Goal: Task Accomplishment & Management: Manage account settings

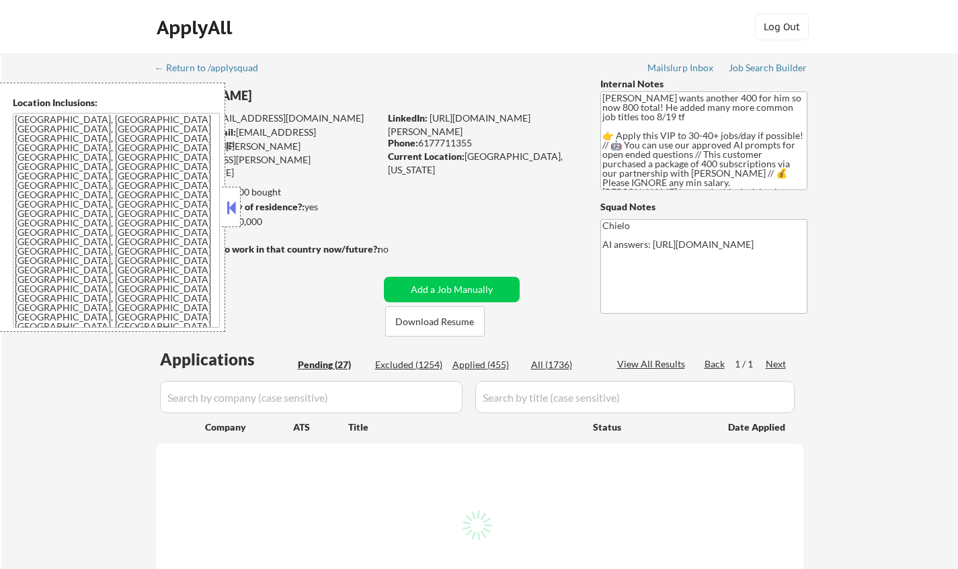
select select ""pending""
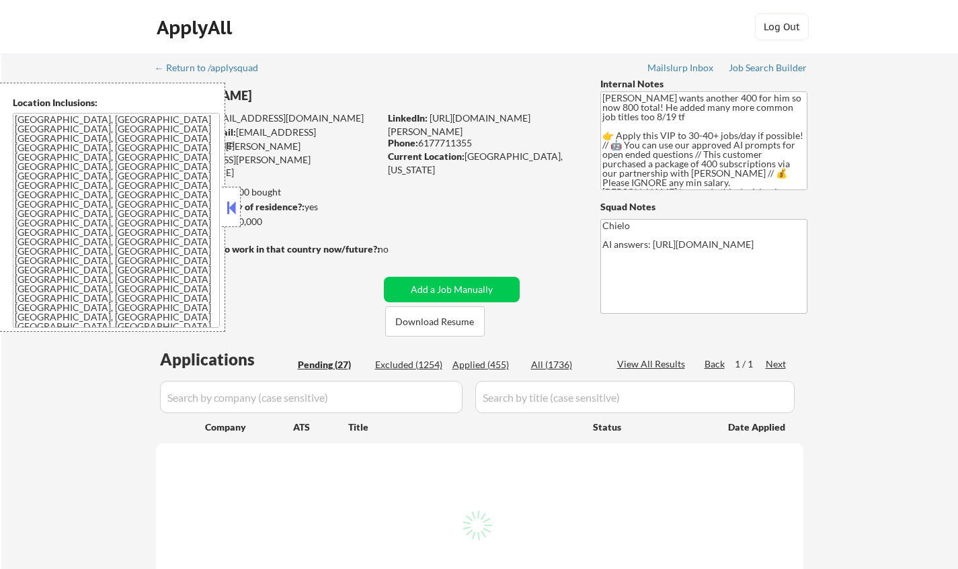
select select ""pending""
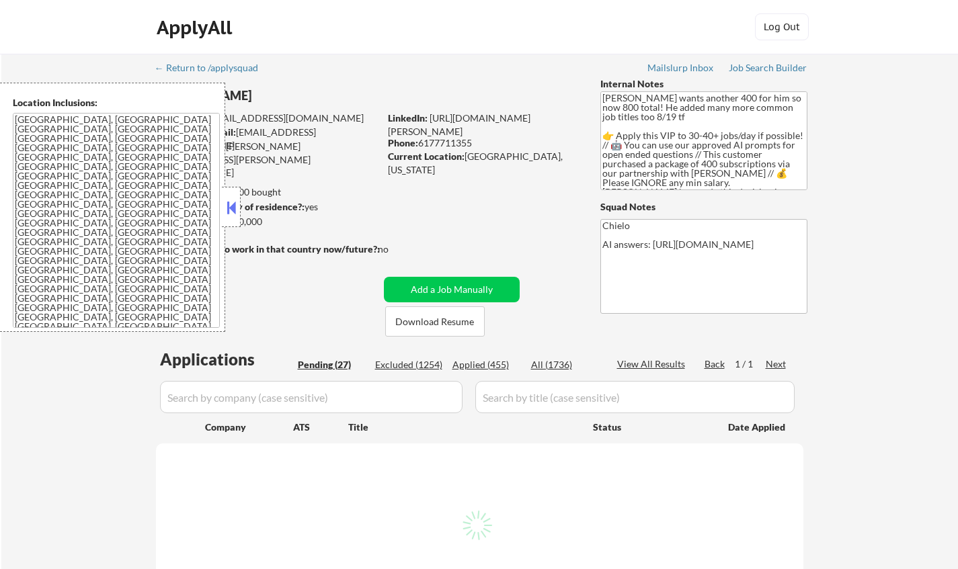
select select ""pending""
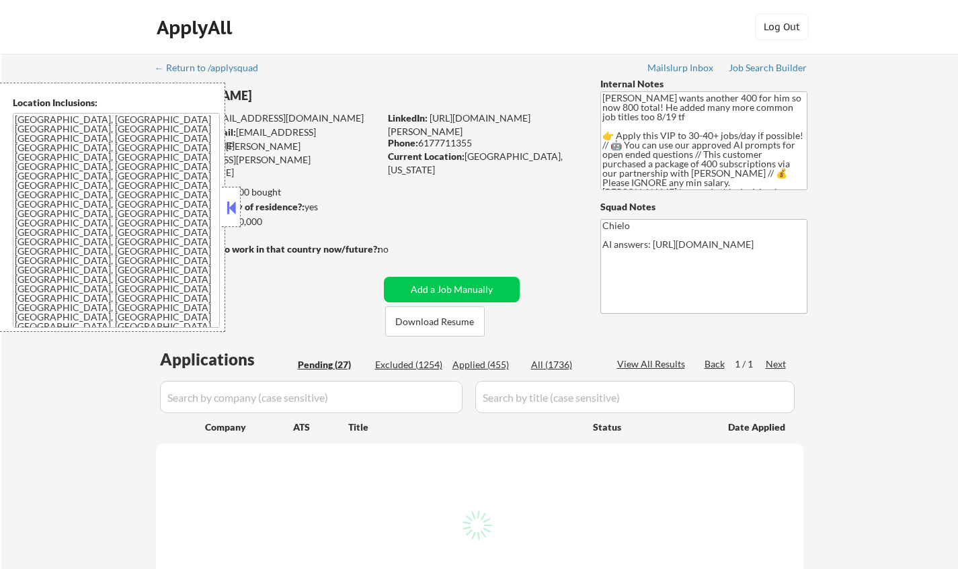
select select ""pending""
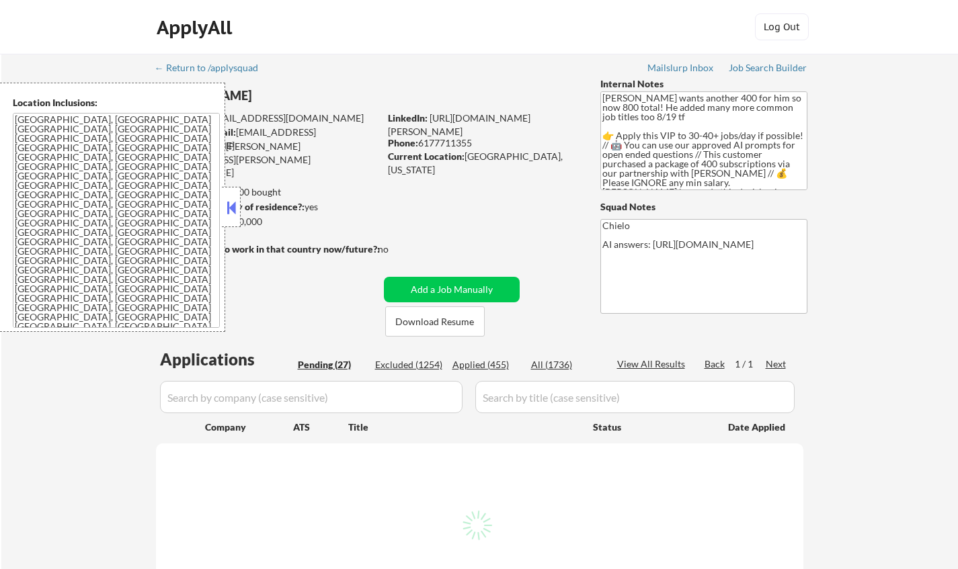
select select ""pending""
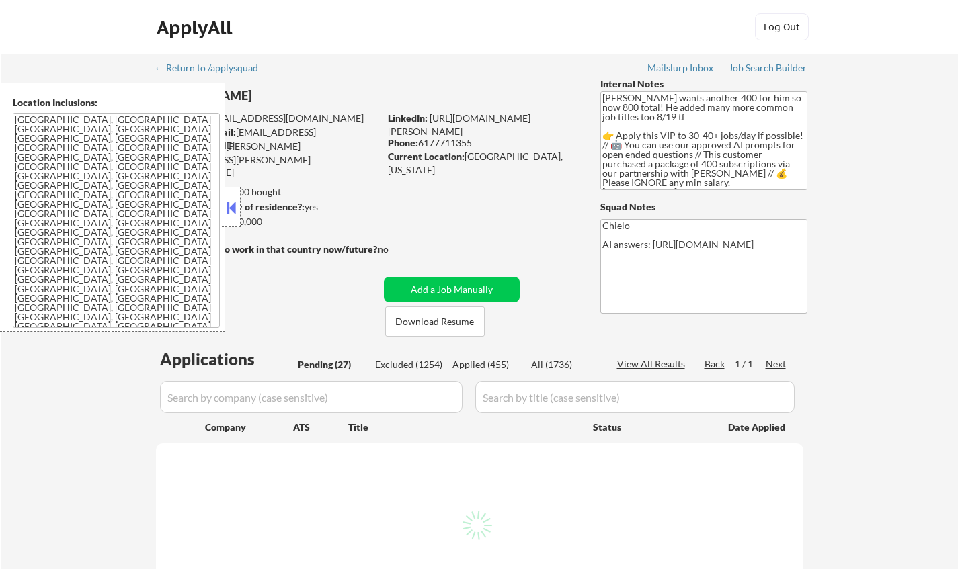
select select ""pending""
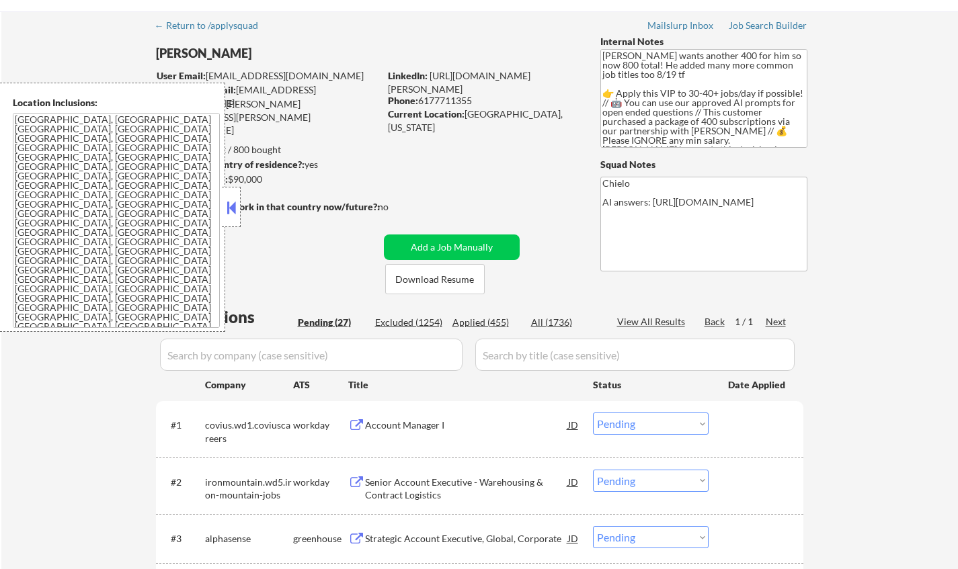
scroll to position [67, 0]
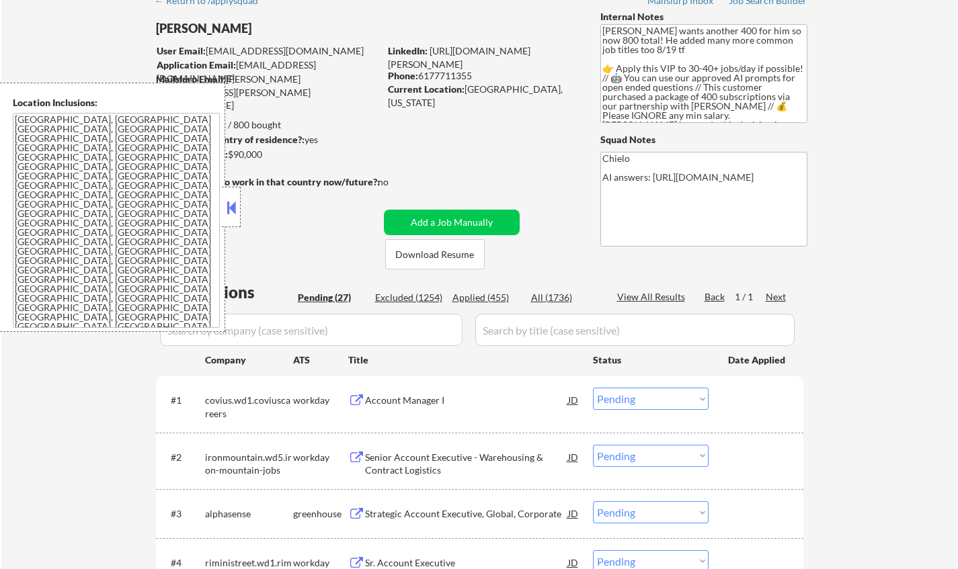
click at [231, 197] on div at bounding box center [231, 207] width 19 height 40
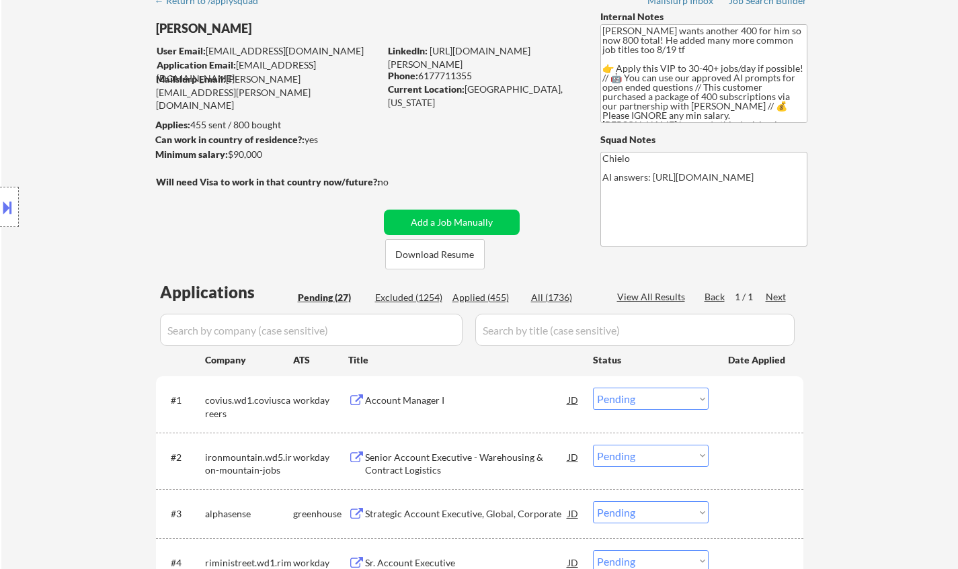
click at [400, 395] on div "Account Manager I" at bounding box center [466, 400] width 203 height 13
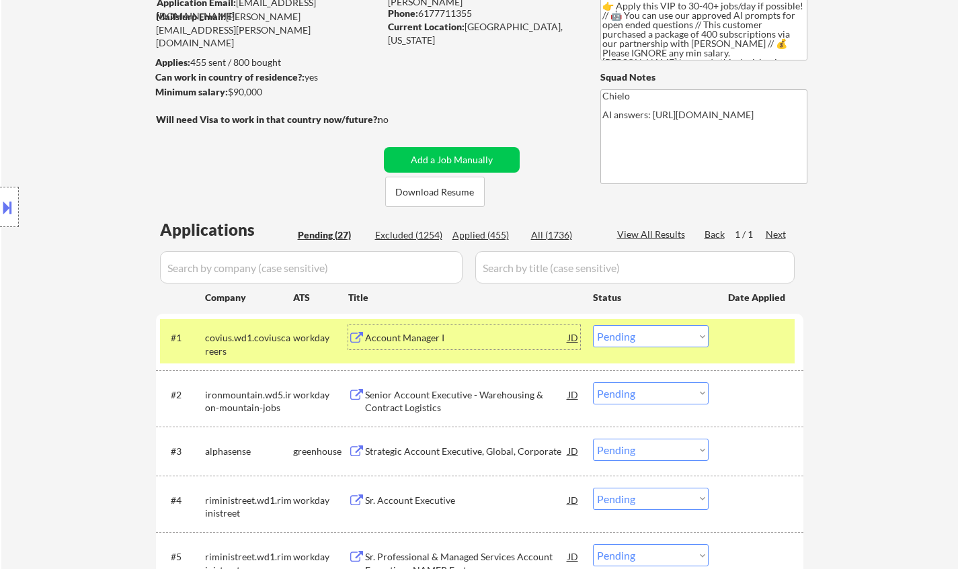
scroll to position [202, 0]
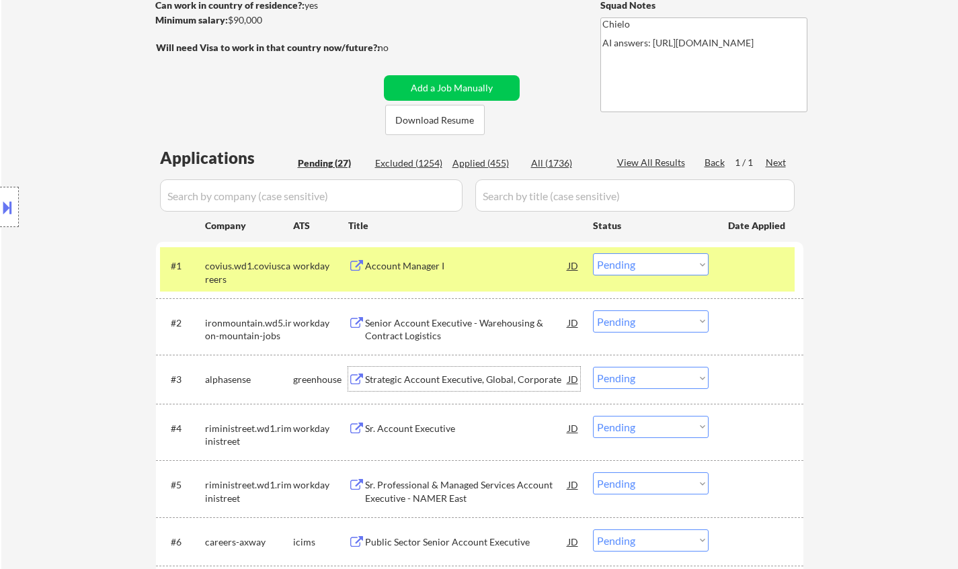
click at [425, 378] on div "Strategic Account Executive, Global, Corporate" at bounding box center [466, 379] width 203 height 13
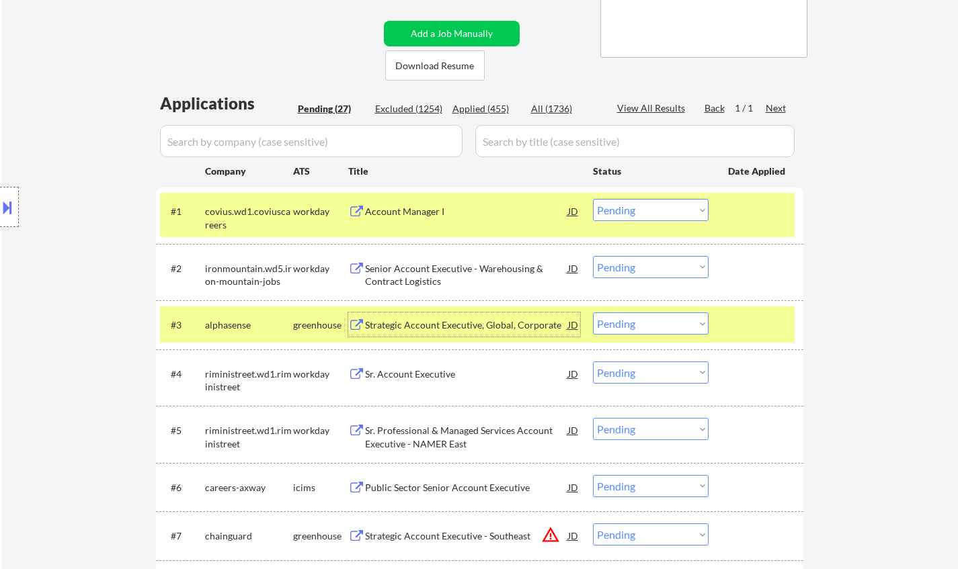
scroll to position [336, 0]
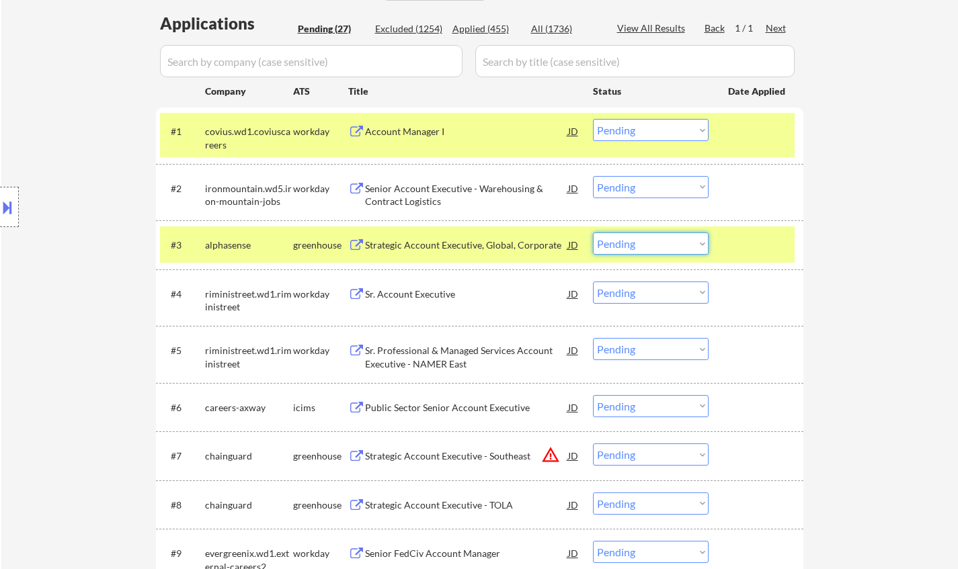
drag, startPoint x: 624, startPoint y: 234, endPoint x: 634, endPoint y: 244, distance: 14.3
click at [624, 234] on select "Choose an option... Pending Applied Excluded (Questions) Excluded (Expired) Exc…" at bounding box center [651, 244] width 116 height 22
click at [593, 233] on select "Choose an option... Pending Applied Excluded (Questions) Excluded (Expired) Exc…" at bounding box center [651, 244] width 116 height 22
select select ""pending""
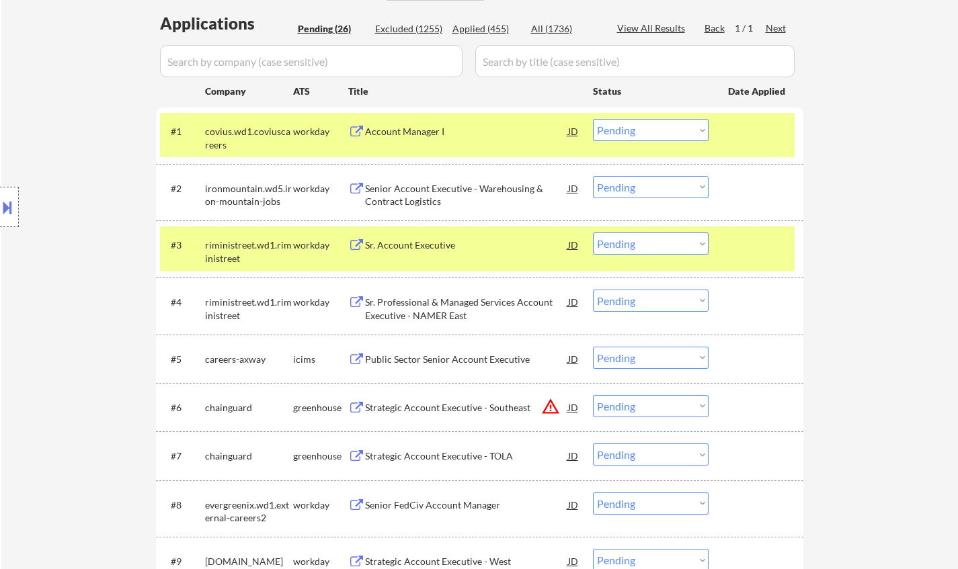
click at [650, 134] on select "Choose an option... Pending Applied Excluded (Questions) Excluded (Expired) Exc…" at bounding box center [651, 130] width 116 height 22
click at [593, 119] on select "Choose an option... Pending Applied Excluded (Questions) Excluded (Expired) Exc…" at bounding box center [651, 130] width 116 height 22
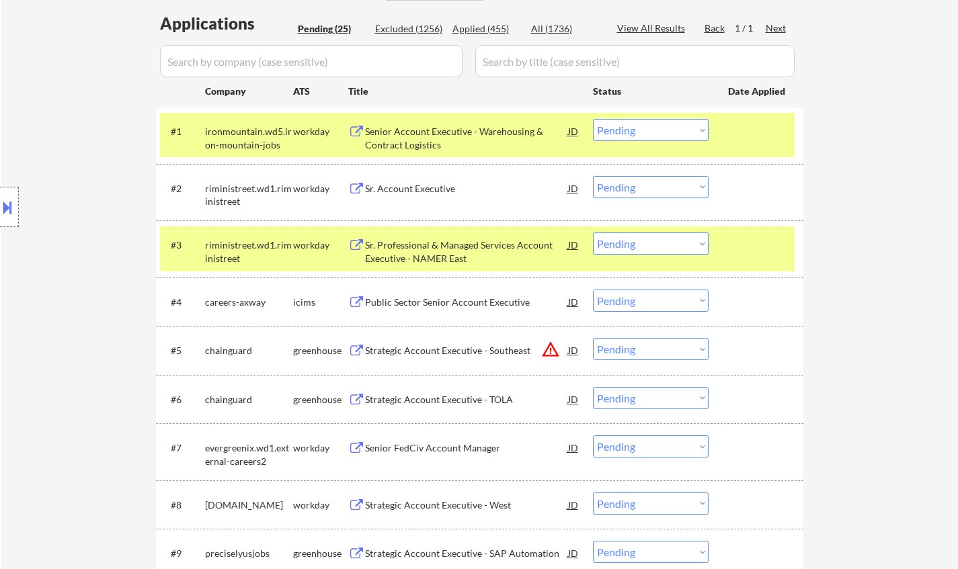
click at [407, 127] on div "Senior Account Executive - Warehousing & Contract Logistics" at bounding box center [466, 138] width 203 height 26
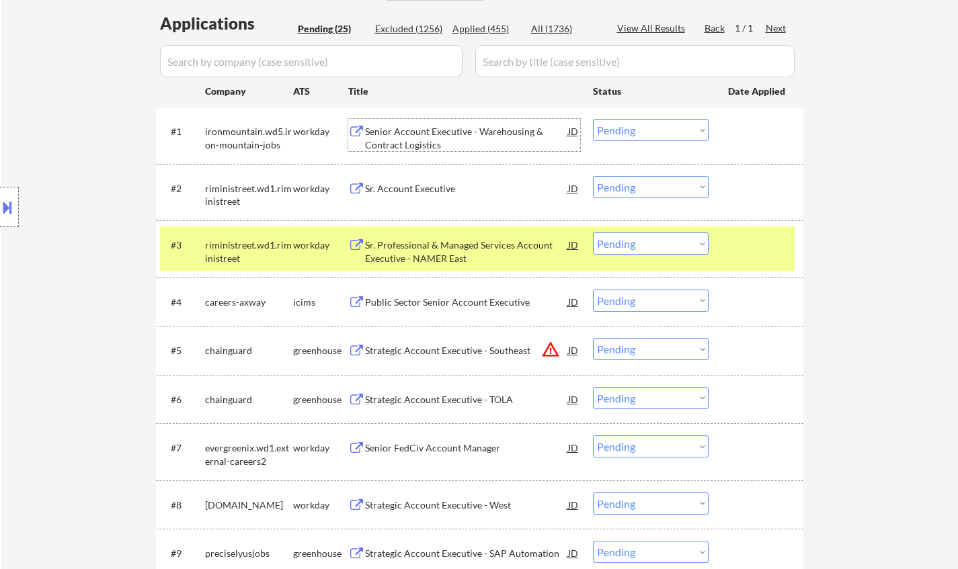
click at [649, 130] on select "Choose an option... Pending Applied Excluded (Questions) Excluded (Expired) Exc…" at bounding box center [651, 130] width 116 height 22
click at [593, 119] on select "Choose an option... Pending Applied Excluded (Questions) Excluded (Expired) Exc…" at bounding box center [651, 130] width 116 height 22
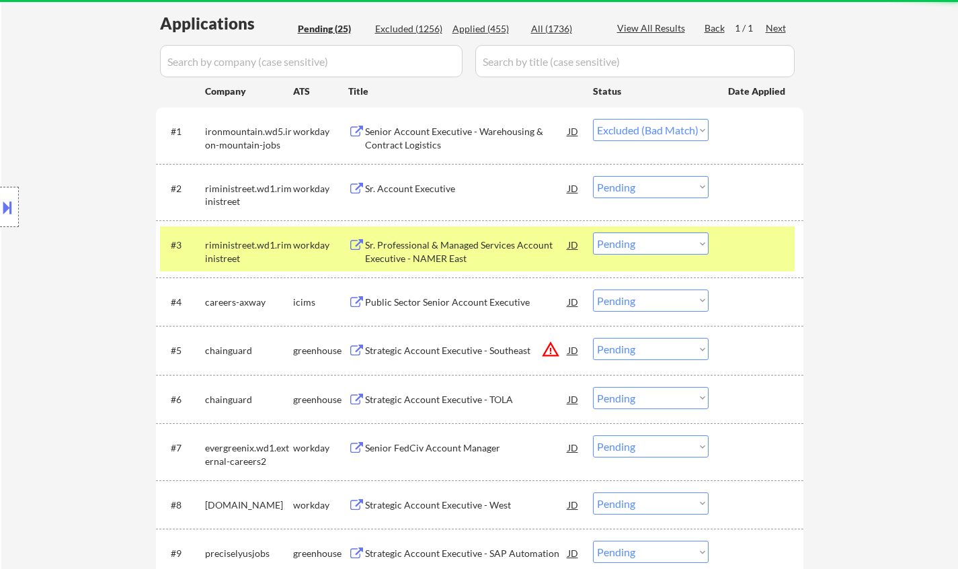
select select ""pending""
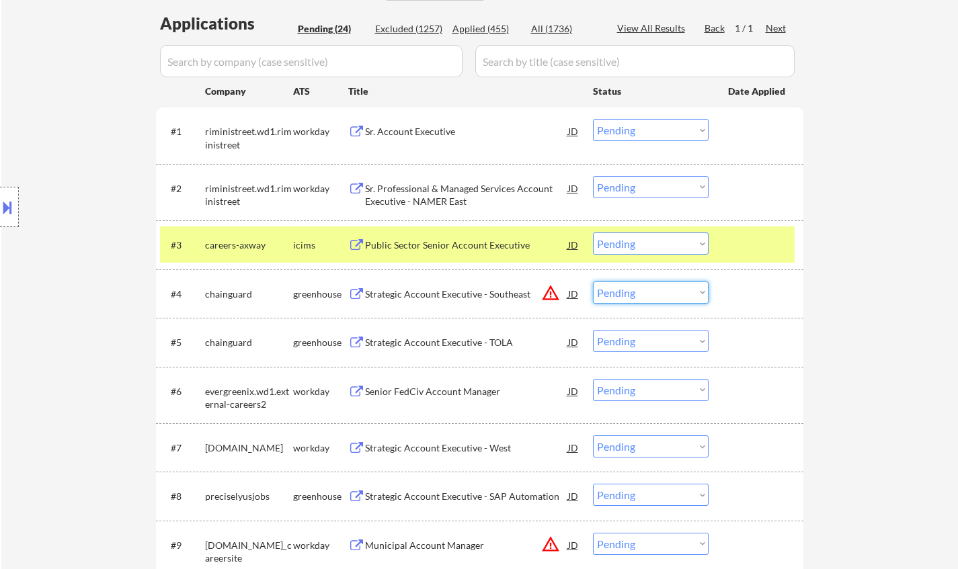
drag, startPoint x: 641, startPoint y: 290, endPoint x: 643, endPoint y: 301, distance: 11.1
click at [641, 290] on select "Choose an option... Pending Applied Excluded (Questions) Excluded (Expired) Exc…" at bounding box center [651, 293] width 116 height 22
click at [593, 282] on select "Choose an option... Pending Applied Excluded (Questions) Excluded (Expired) Exc…" at bounding box center [651, 293] width 116 height 22
click at [438, 348] on div "Strategic Account Executive - TOLA" at bounding box center [466, 342] width 203 height 13
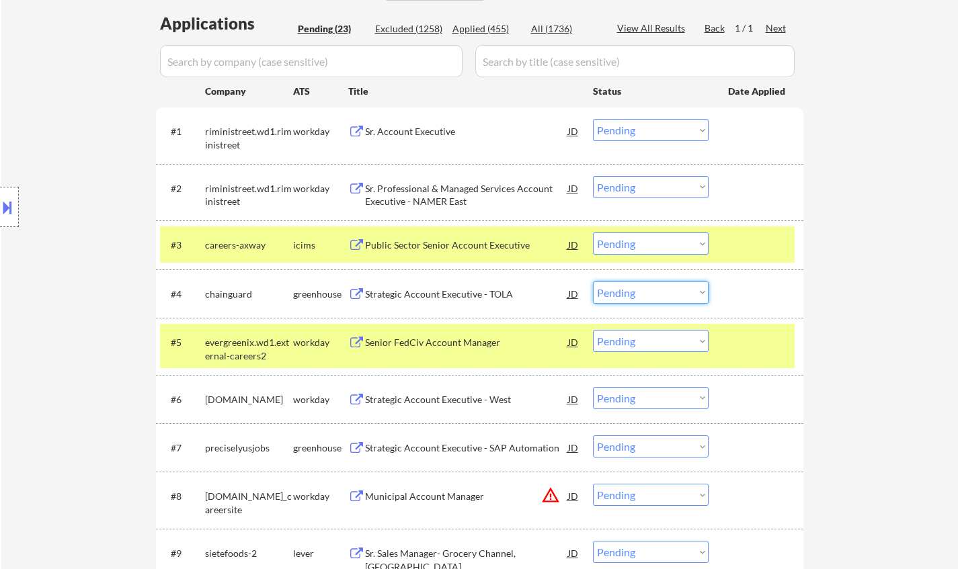
click at [660, 298] on select "Choose an option... Pending Applied Excluded (Questions) Excluded (Expired) Exc…" at bounding box center [651, 293] width 116 height 22
click at [593, 282] on select "Choose an option... Pending Applied Excluded (Questions) Excluded (Expired) Exc…" at bounding box center [651, 293] width 116 height 22
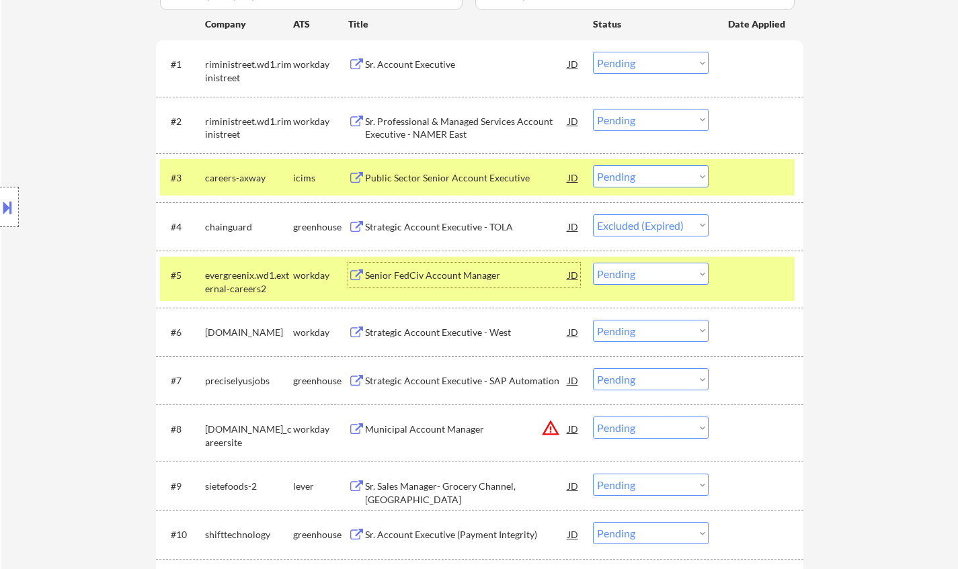
click at [449, 274] on div "Senior FedCiv Account Manager" at bounding box center [466, 275] width 203 height 13
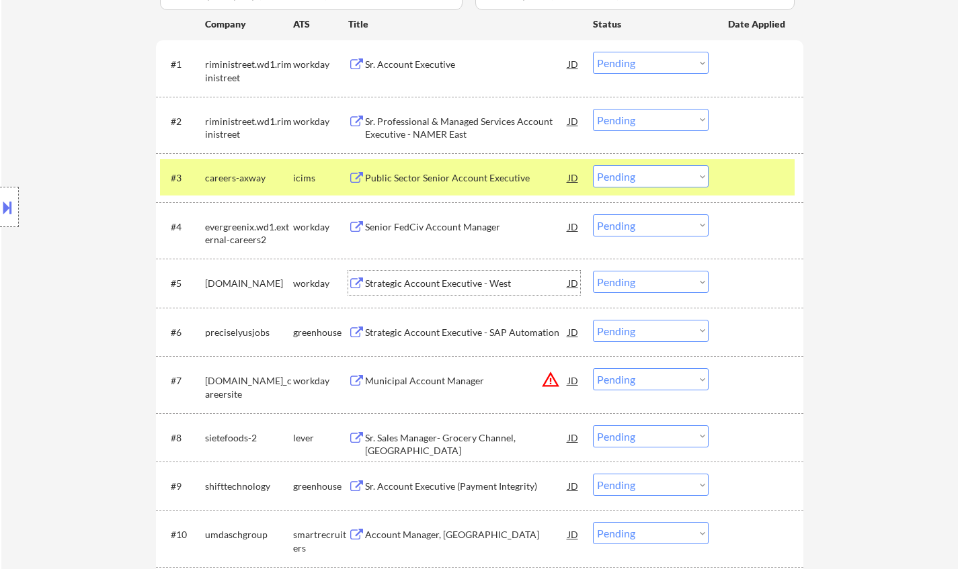
click at [651, 224] on select "Choose an option... Pending Applied Excluded (Questions) Excluded (Expired) Exc…" at bounding box center [651, 225] width 116 height 22
click at [593, 214] on select "Choose an option... Pending Applied Excluded (Questions) Excluded (Expired) Exc…" at bounding box center [651, 225] width 116 height 22
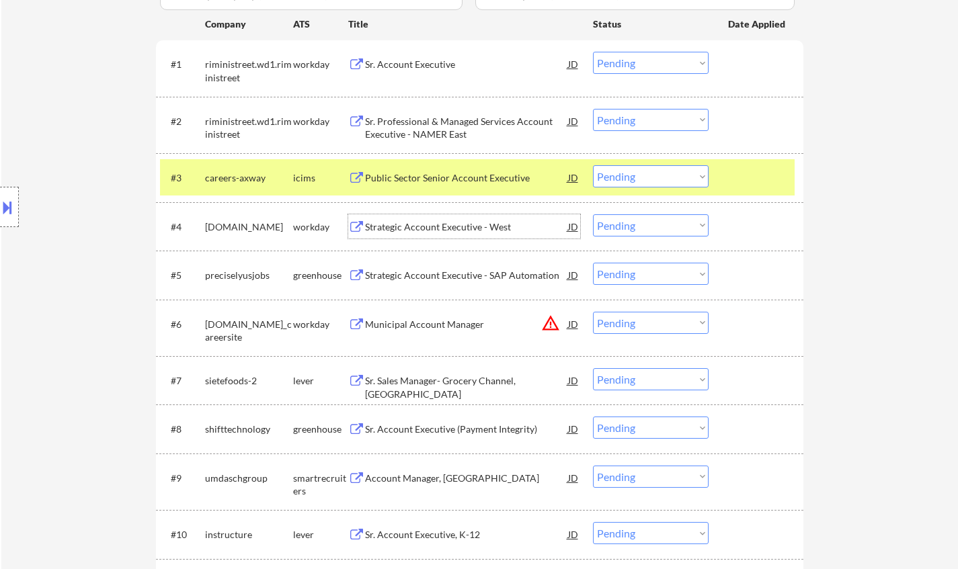
click at [446, 227] on div "Strategic Account Executive - West" at bounding box center [466, 226] width 203 height 13
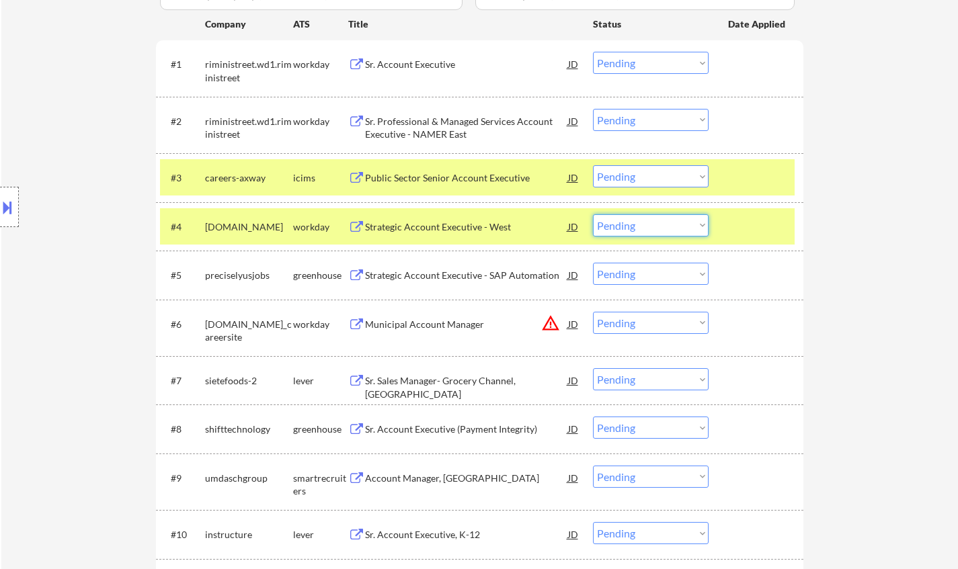
drag, startPoint x: 648, startPoint y: 224, endPoint x: 653, endPoint y: 234, distance: 11.1
click at [648, 224] on select "Choose an option... Pending Applied Excluded (Questions) Excluded (Expired) Exc…" at bounding box center [651, 225] width 116 height 22
click at [593, 214] on select "Choose an option... Pending Applied Excluded (Questions) Excluded (Expired) Exc…" at bounding box center [651, 225] width 116 height 22
click at [420, 273] on div "Strategic Account Executive - SAP Automation" at bounding box center [466, 275] width 203 height 13
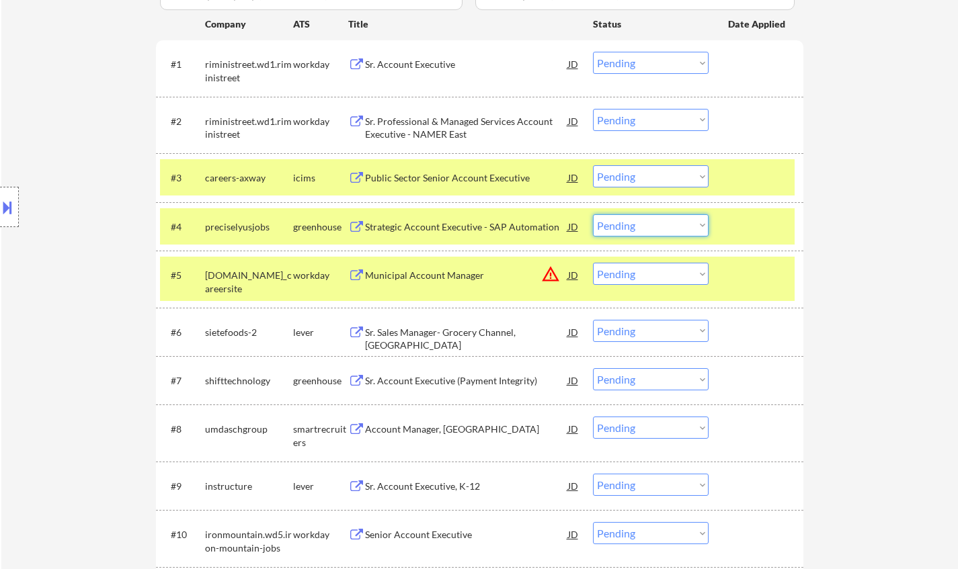
drag, startPoint x: 639, startPoint y: 220, endPoint x: 650, endPoint y: 233, distance: 17.1
click at [639, 222] on select "Choose an option... Pending Applied Excluded (Questions) Excluded (Expired) Exc…" at bounding box center [651, 225] width 116 height 22
click at [593, 214] on select "Choose an option... Pending Applied Excluded (Questions) Excluded (Expired) Exc…" at bounding box center [651, 225] width 116 height 22
select select ""pending""
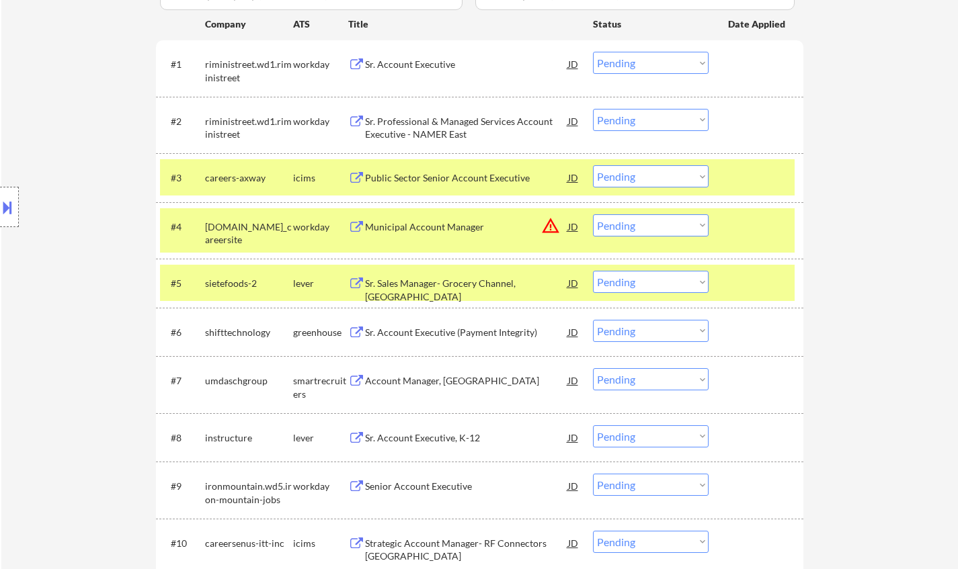
click at [405, 278] on div "Sr. Sales Manager- Grocery Channel, [GEOGRAPHIC_DATA]" at bounding box center [466, 290] width 203 height 26
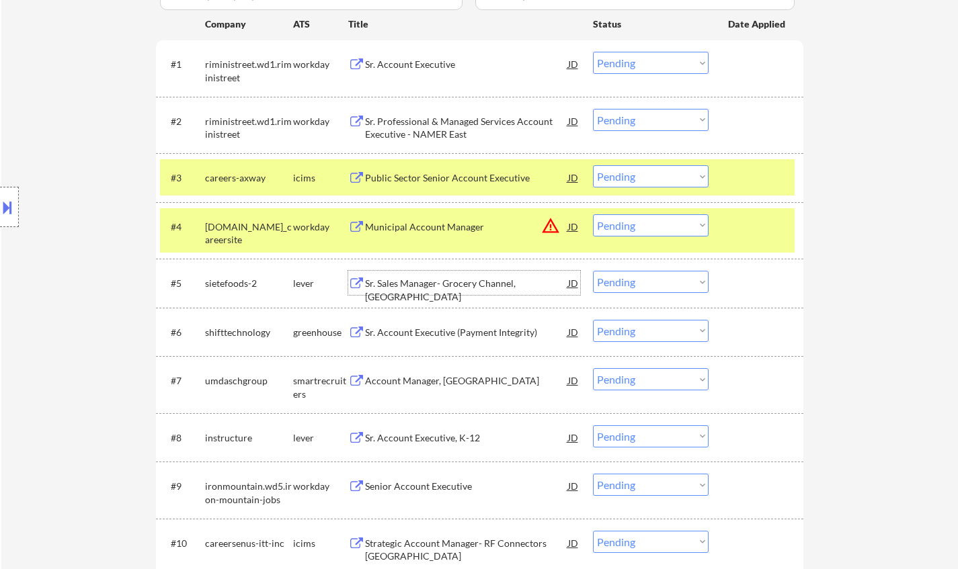
drag, startPoint x: 670, startPoint y: 284, endPoint x: 677, endPoint y: 285, distance: 7.5
click at [670, 284] on select "Choose an option... Pending Applied Excluded (Questions) Excluded (Expired) Exc…" at bounding box center [651, 282] width 116 height 22
click at [593, 271] on select "Choose an option... Pending Applied Excluded (Questions) Excluded (Expired) Exc…" at bounding box center [651, 282] width 116 height 22
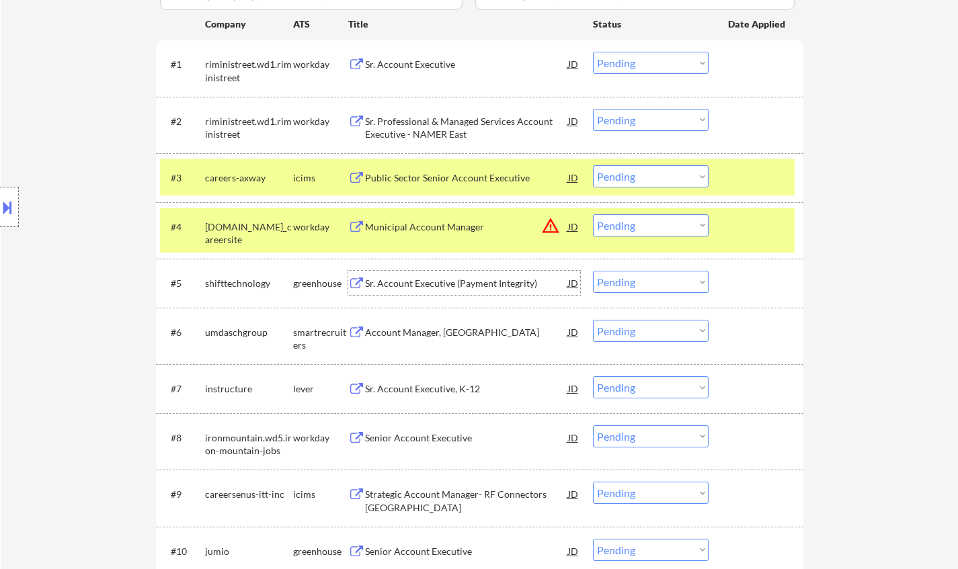
click at [454, 286] on div "Sr. Account Executive (Payment Integrity)" at bounding box center [466, 283] width 203 height 13
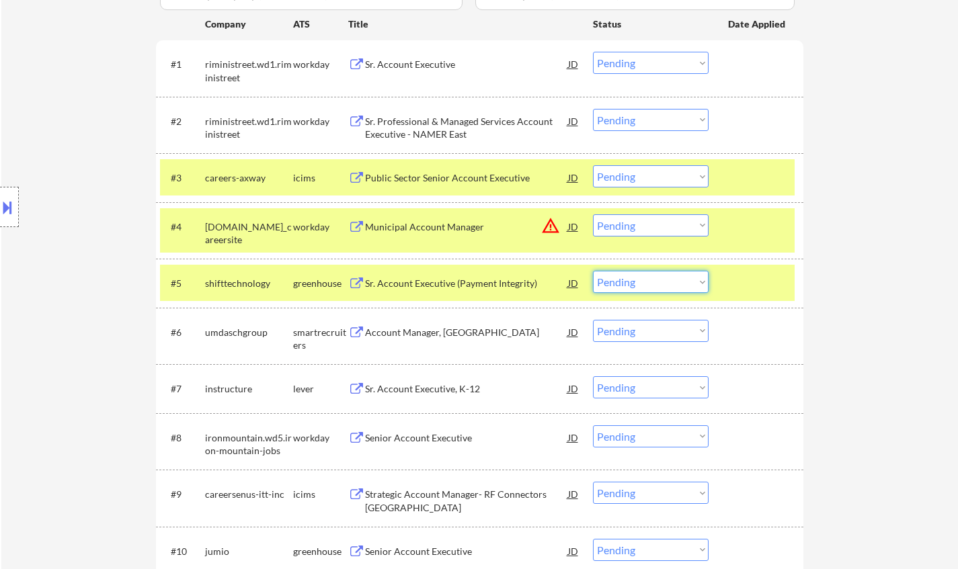
click at [654, 284] on select "Choose an option... Pending Applied Excluded (Questions) Excluded (Expired) Exc…" at bounding box center [651, 282] width 116 height 22
click at [593, 271] on select "Choose an option... Pending Applied Excluded (Questions) Excluded (Expired) Exc…" at bounding box center [651, 282] width 116 height 22
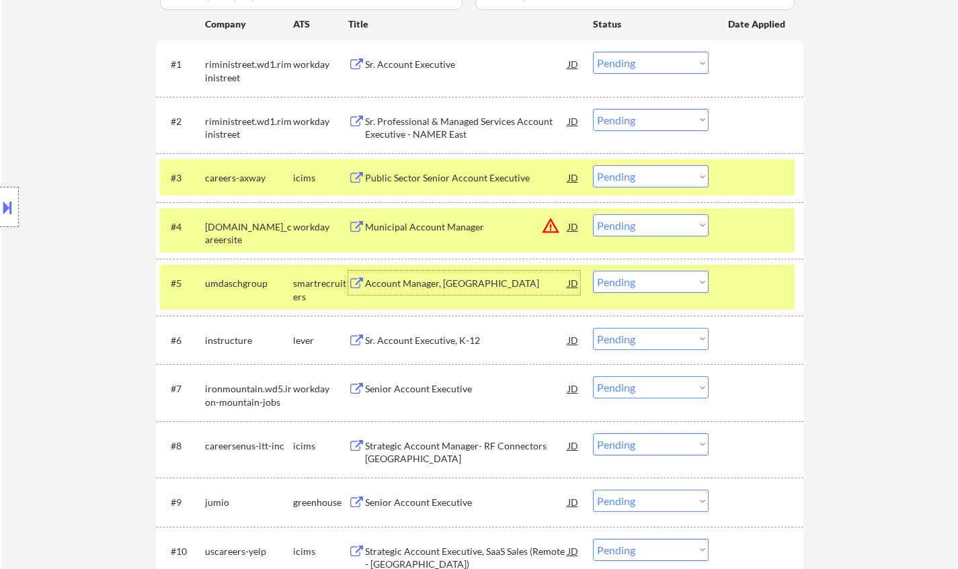
click at [436, 286] on div "Account Manager, [GEOGRAPHIC_DATA]" at bounding box center [466, 283] width 203 height 13
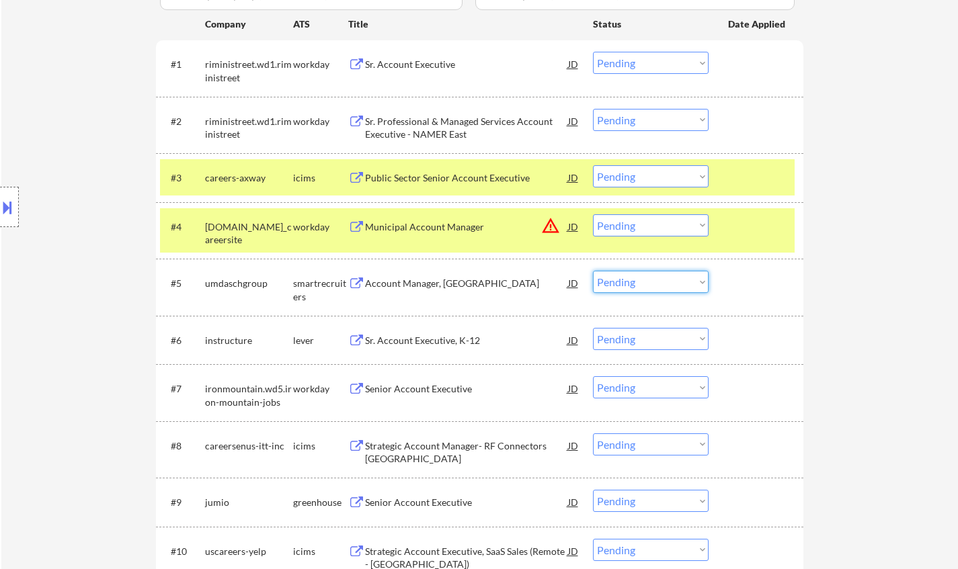
drag, startPoint x: 635, startPoint y: 287, endPoint x: 640, endPoint y: 292, distance: 7.1
click at [635, 287] on select "Choose an option... Pending Applied Excluded (Questions) Excluded (Expired) Exc…" at bounding box center [651, 282] width 116 height 22
select select ""excluded__bad_match_""
click at [593, 271] on select "Choose an option... Pending Applied Excluded (Questions) Excluded (Expired) Exc…" at bounding box center [651, 282] width 116 height 22
click at [428, 336] on div "Sr. Account Executive, K-12" at bounding box center [466, 340] width 203 height 13
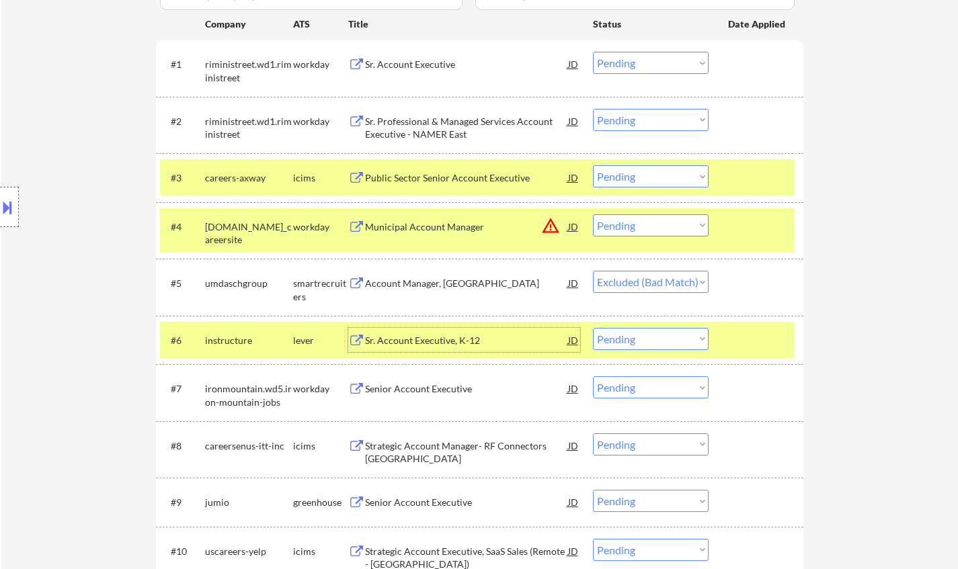
drag, startPoint x: 658, startPoint y: 339, endPoint x: 669, endPoint y: 345, distance: 12.3
click at [658, 339] on select "Choose an option... Pending Applied Excluded (Questions) Excluded (Expired) Exc…" at bounding box center [651, 339] width 116 height 22
select select ""excluded__expired_""
click at [593, 328] on select "Choose an option... Pending Applied Excluded (Questions) Excluded (Expired) Exc…" at bounding box center [651, 339] width 116 height 22
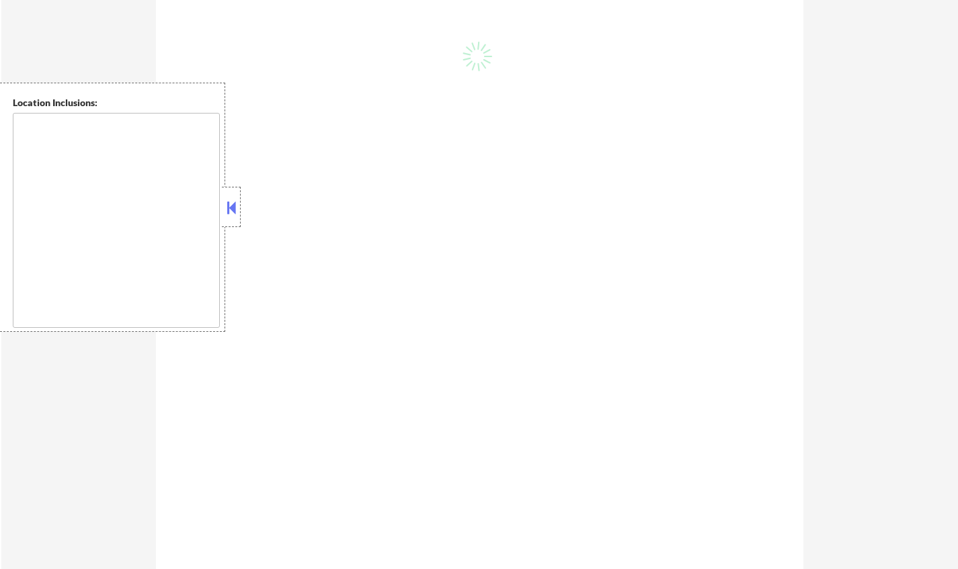
type textarea "[PERSON_NAME] wants another 400 for him so now 800 total! He added many more co…"
type textarea "Chielo AI answers: [URL][DOMAIN_NAME]"
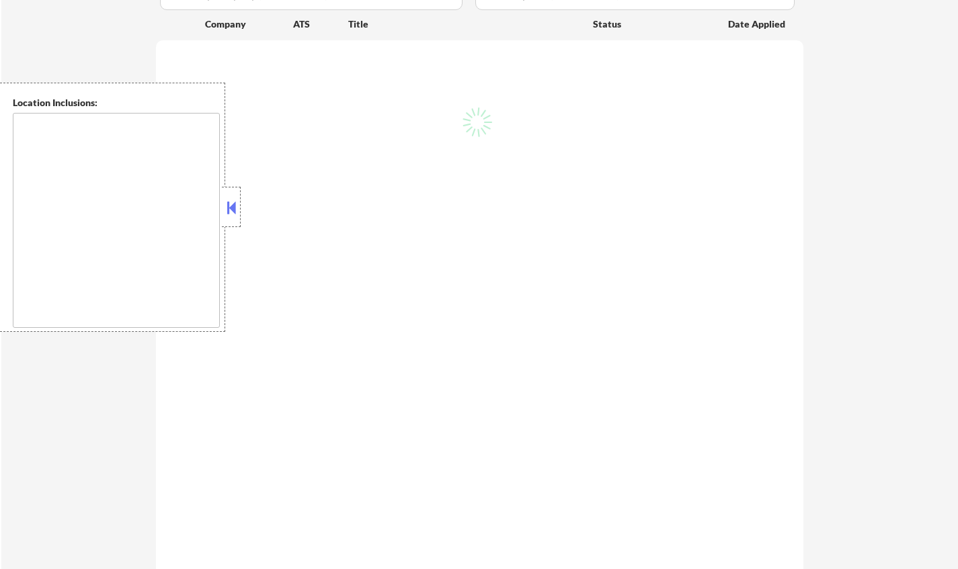
type textarea "[GEOGRAPHIC_DATA], [GEOGRAPHIC_DATA] [GEOGRAPHIC_DATA], [GEOGRAPHIC_DATA] [GEOG…"
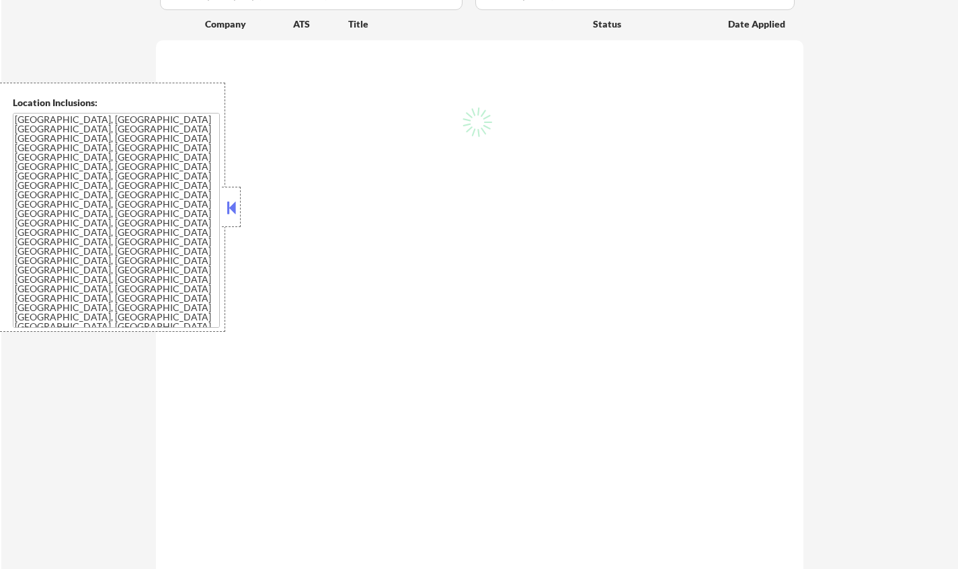
select select ""pending""
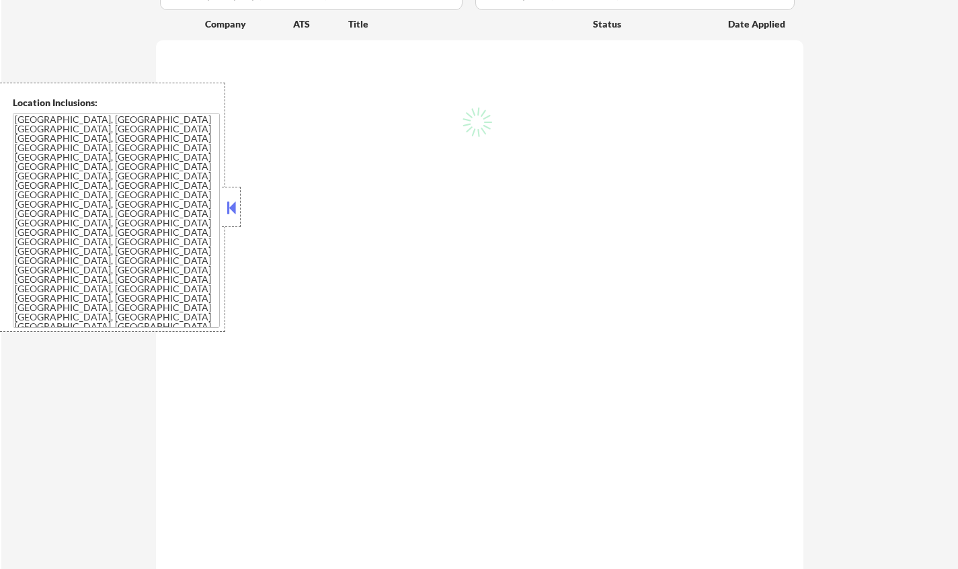
select select ""pending""
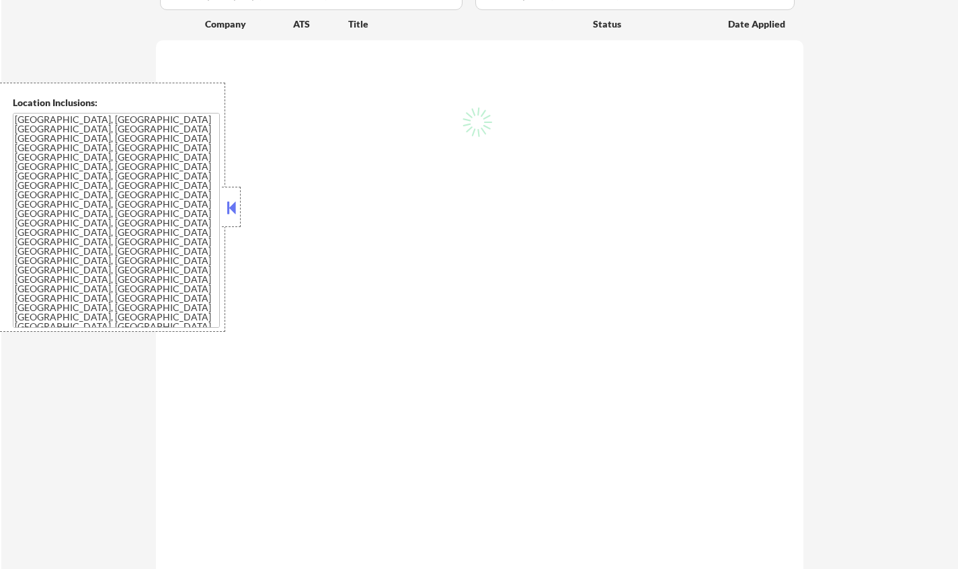
select select ""pending""
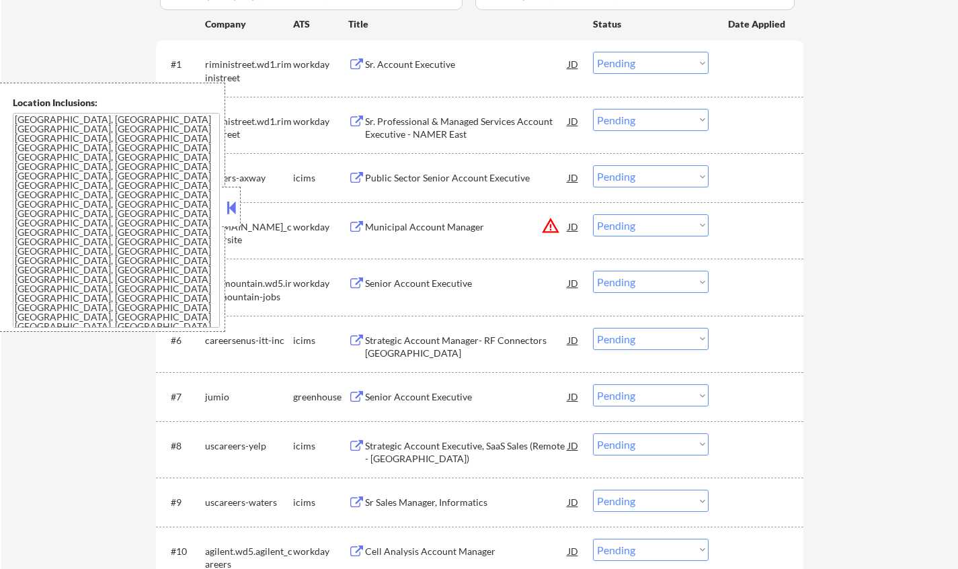
click at [235, 200] on button at bounding box center [231, 208] width 15 height 20
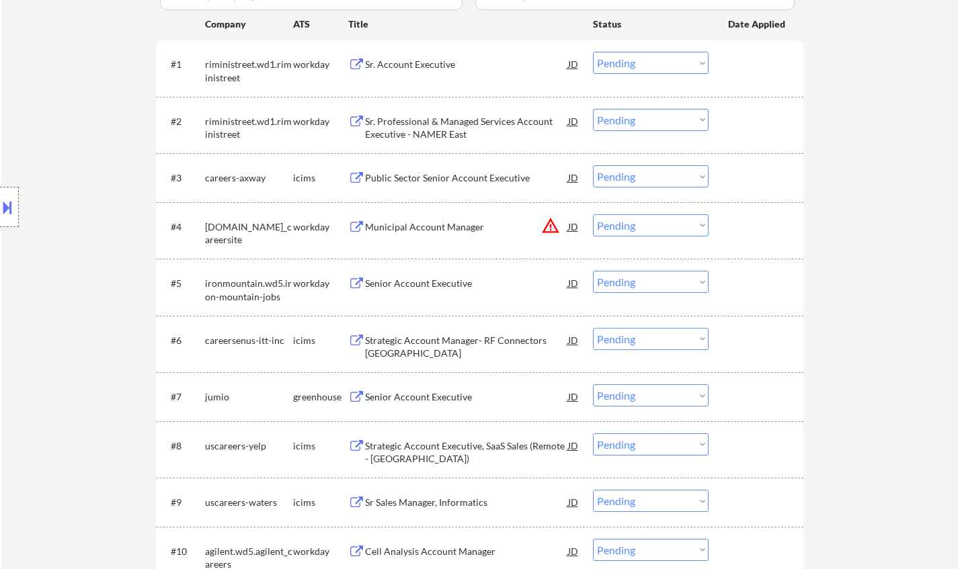
click at [409, 66] on div "Sr. Account Executive" at bounding box center [466, 64] width 203 height 13
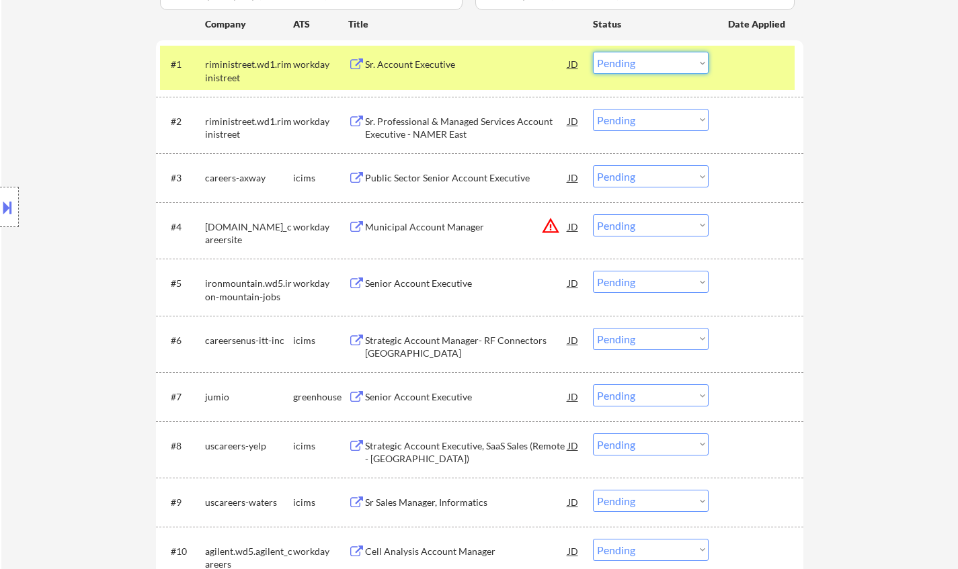
drag, startPoint x: 659, startPoint y: 64, endPoint x: 666, endPoint y: 73, distance: 11.6
click at [659, 64] on select "Choose an option... Pending Applied Excluded (Questions) Excluded (Expired) Exc…" at bounding box center [651, 63] width 116 height 22
click at [593, 52] on select "Choose an option... Pending Applied Excluded (Questions) Excluded (Expired) Exc…" at bounding box center [651, 63] width 116 height 22
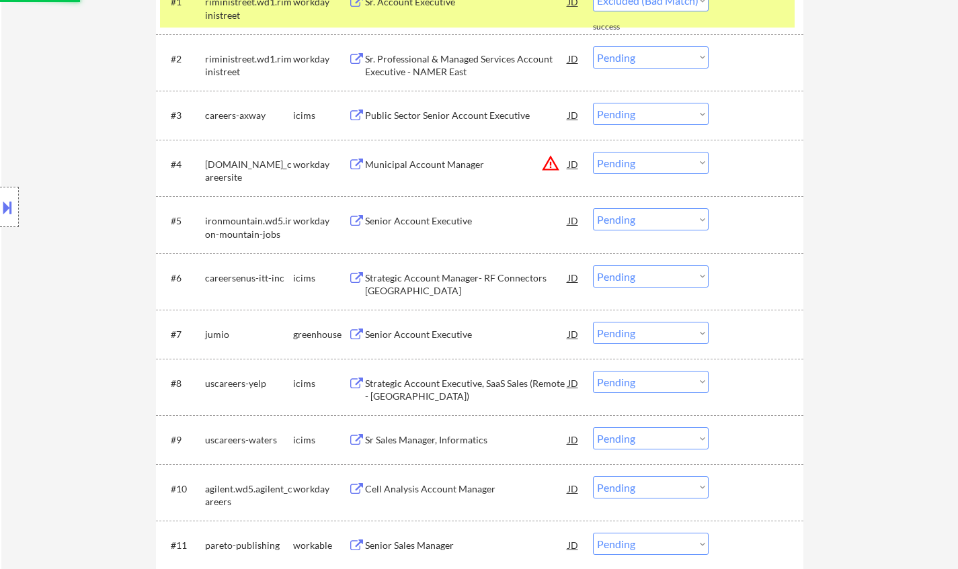
scroll to position [605, 0]
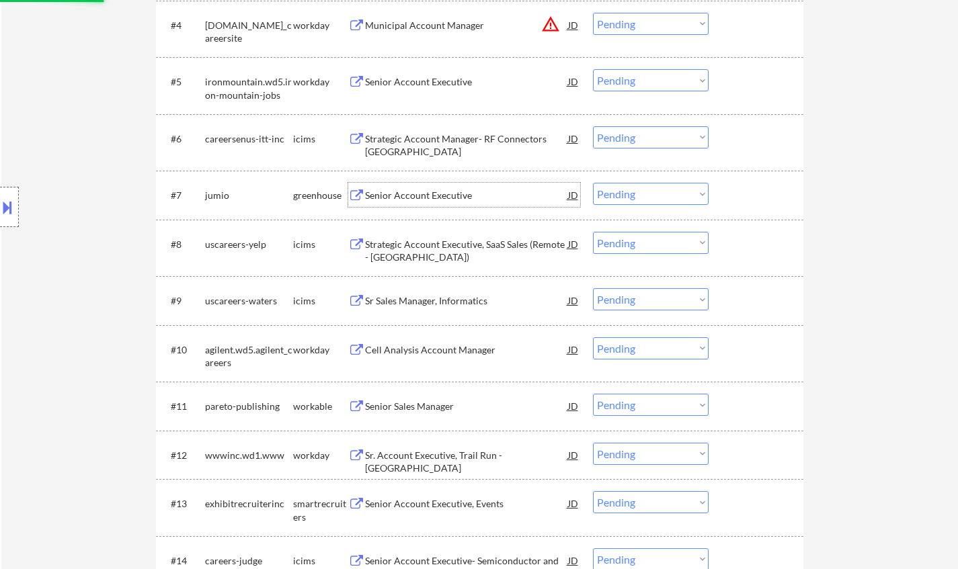
click at [442, 194] on div "Senior Account Executive" at bounding box center [466, 195] width 203 height 13
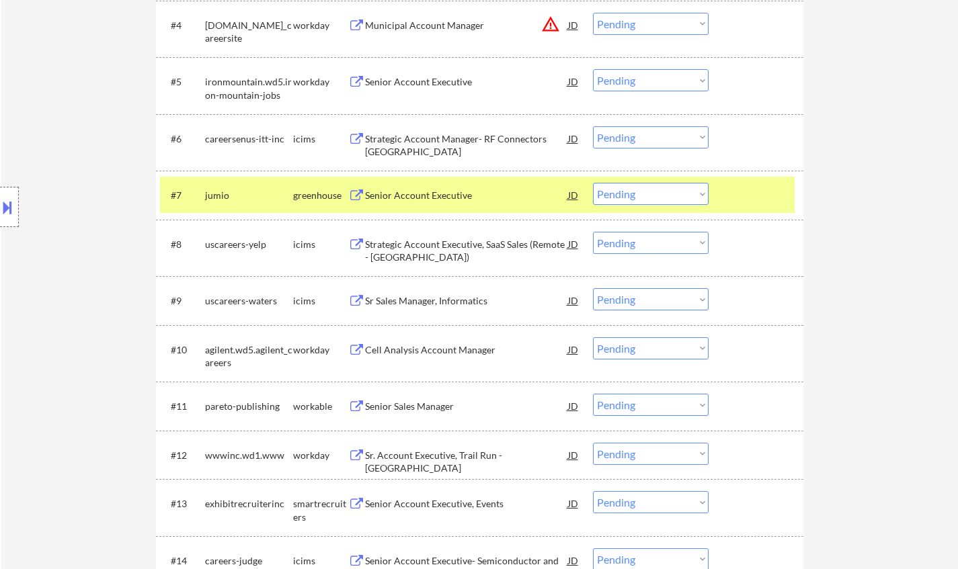
select select ""pending""
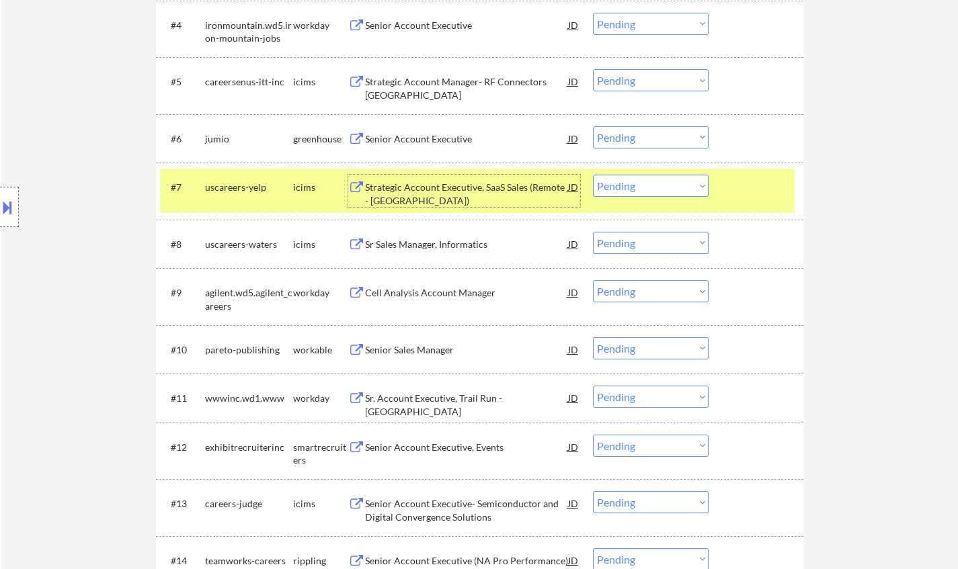
click at [659, 137] on select "Choose an option... Pending Applied Excluded (Questions) Excluded (Expired) Exc…" at bounding box center [651, 137] width 116 height 22
click at [593, 126] on select "Choose an option... Pending Applied Excluded (Questions) Excluded (Expired) Exc…" at bounding box center [651, 137] width 116 height 22
select select ""pending""
click at [446, 239] on div "Sr Sales Manager, Informatics" at bounding box center [466, 244] width 203 height 13
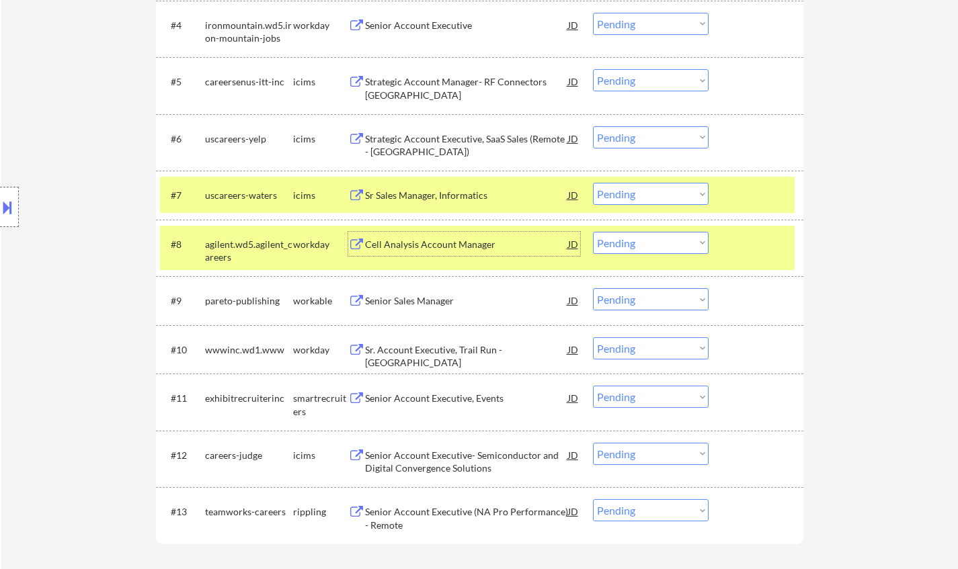
click at [496, 214] on div "#7 uscareers-waters icims Sr Sales Manager, Informatics JD Choose an option... …" at bounding box center [479, 195] width 647 height 48
drag, startPoint x: 657, startPoint y: 250, endPoint x: 661, endPoint y: 257, distance: 8.1
click at [661, 257] on div "#8 agilent.wd5.agilent_careers workday Cell Analysis Account Manager JD Choose …" at bounding box center [477, 248] width 635 height 44
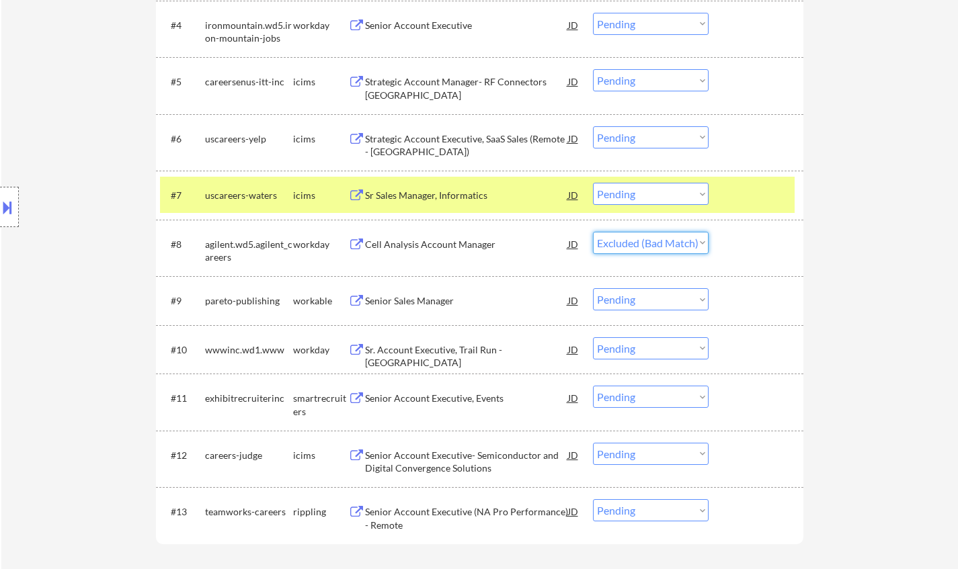
click at [593, 232] on select "Choose an option... Pending Applied Excluded (Questions) Excluded (Expired) Exc…" at bounding box center [651, 243] width 116 height 22
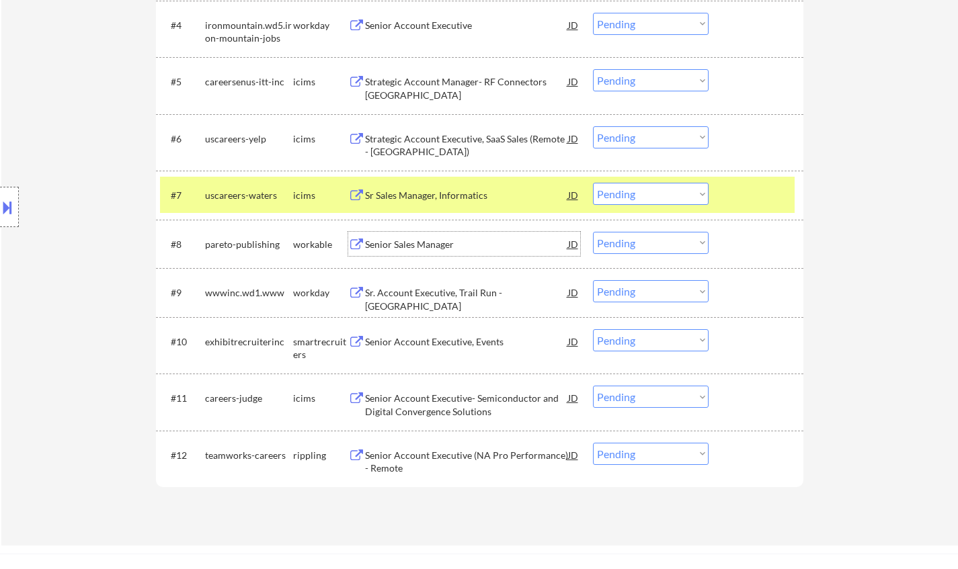
click at [414, 247] on div "Senior Sales Manager" at bounding box center [466, 244] width 203 height 13
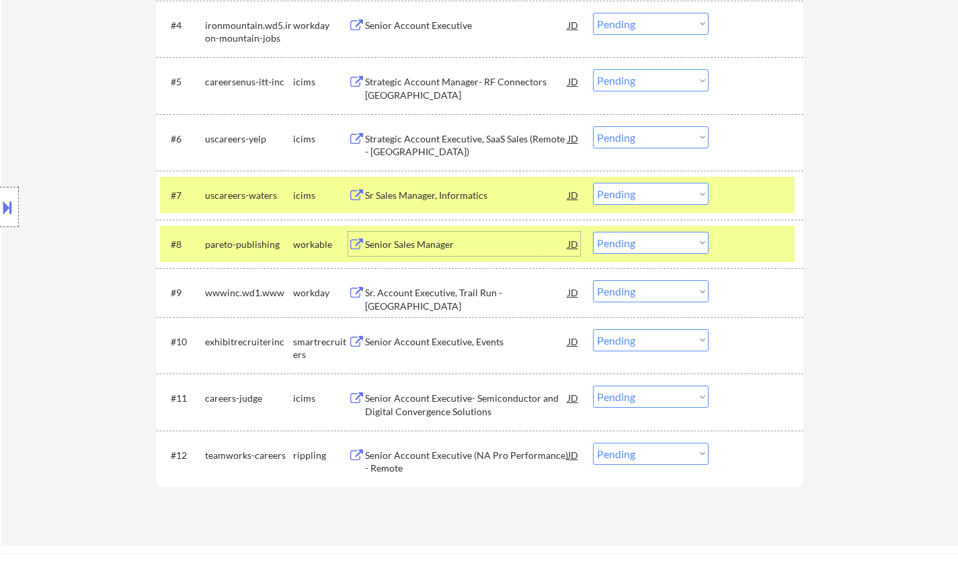
click at [658, 237] on select "Choose an option... Pending Applied Excluded (Questions) Excluded (Expired) Exc…" at bounding box center [651, 243] width 116 height 22
click at [593, 232] on select "Choose an option... Pending Applied Excluded (Questions) Excluded (Expired) Exc…" at bounding box center [651, 243] width 116 height 22
click at [446, 458] on div "Senior Account Executive (NA Pro Performance) - Remote" at bounding box center [466, 462] width 203 height 26
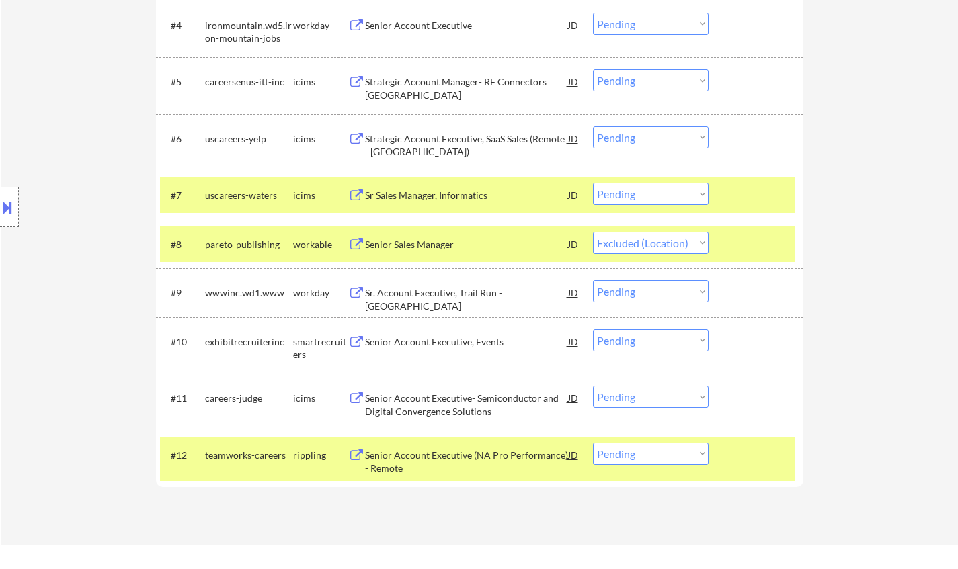
select select ""pending""
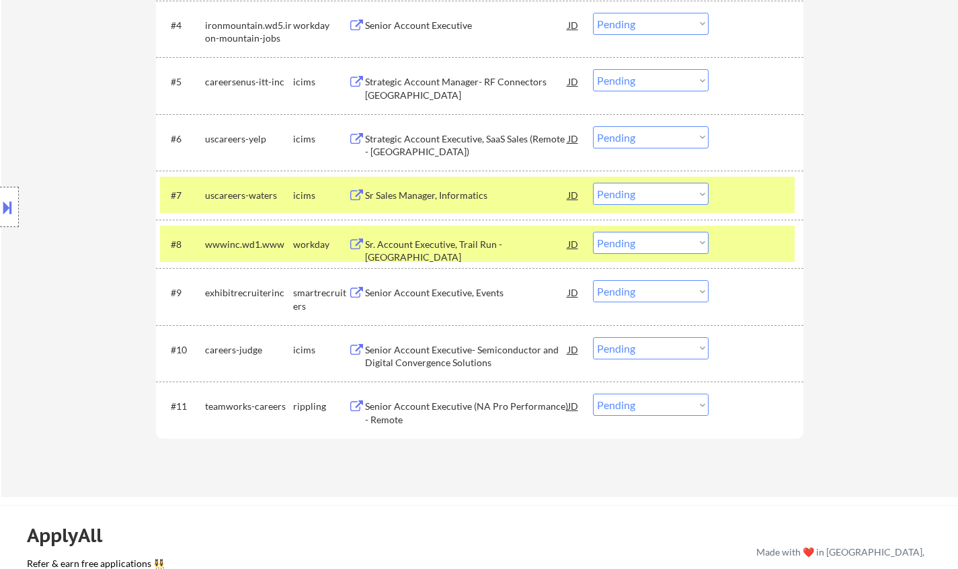
click at [675, 408] on select "Choose an option... Pending Applied Excluded (Questions) Excluded (Expired) Exc…" at bounding box center [651, 405] width 116 height 22
select select ""excluded__bad_match_""
click at [593, 394] on select "Choose an option... Pending Applied Excluded (Questions) Excluded (Expired) Exc…" at bounding box center [651, 405] width 116 height 22
click at [453, 297] on div "Senior Account Executive, Events" at bounding box center [466, 292] width 203 height 13
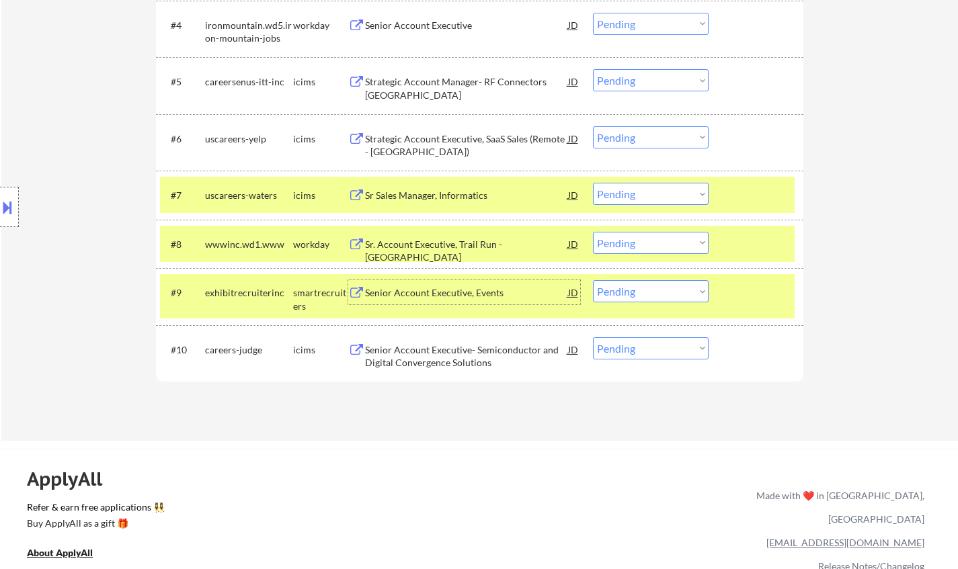
click at [674, 291] on select "Choose an option... Pending Applied Excluded (Questions) Excluded (Expired) Exc…" at bounding box center [651, 291] width 116 height 22
click at [593, 280] on select "Choose an option... Pending Applied Excluded (Questions) Excluded (Expired) Exc…" at bounding box center [651, 291] width 116 height 22
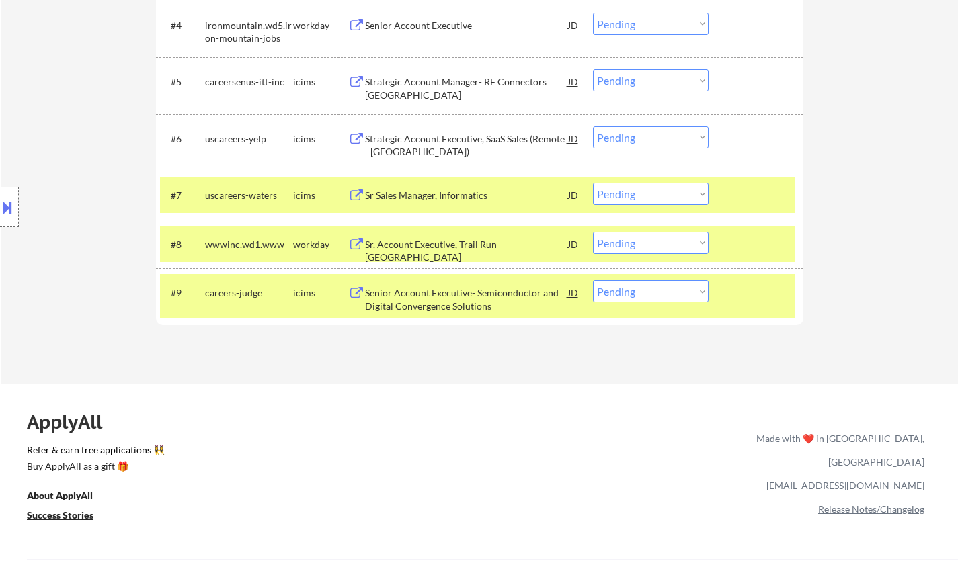
click at [452, 302] on div "Senior Account Executive- Semiconductor and Digital Convergence Solutions" at bounding box center [466, 299] width 203 height 26
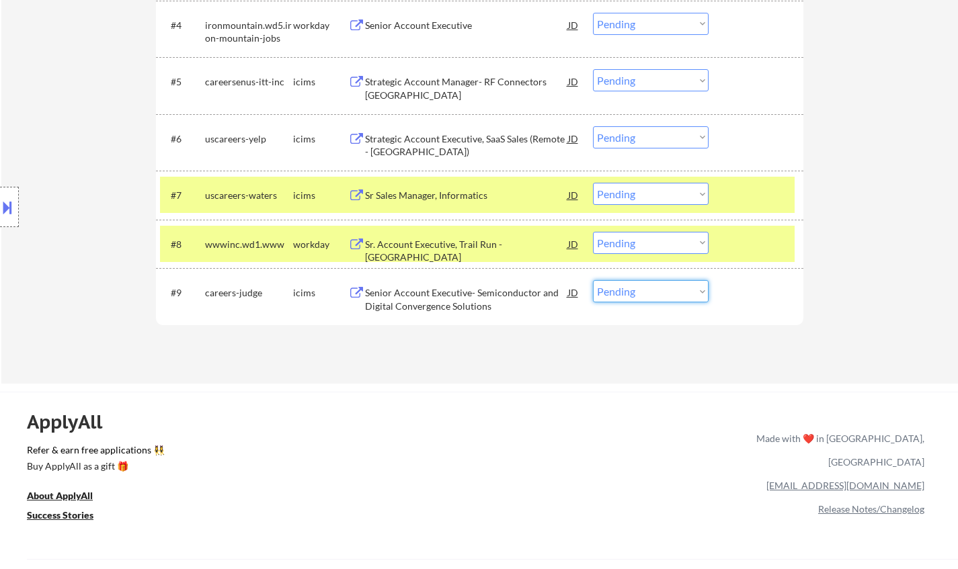
drag, startPoint x: 707, startPoint y: 283, endPoint x: 709, endPoint y: 291, distance: 8.2
click at [707, 283] on select "Choose an option... Pending Applied Excluded (Questions) Excluded (Expired) Exc…" at bounding box center [651, 291] width 116 height 22
select select ""excluded__bad_match_""
click at [593, 280] on select "Choose an option... Pending Applied Excluded (Questions) Excluded (Expired) Exc…" at bounding box center [651, 291] width 116 height 22
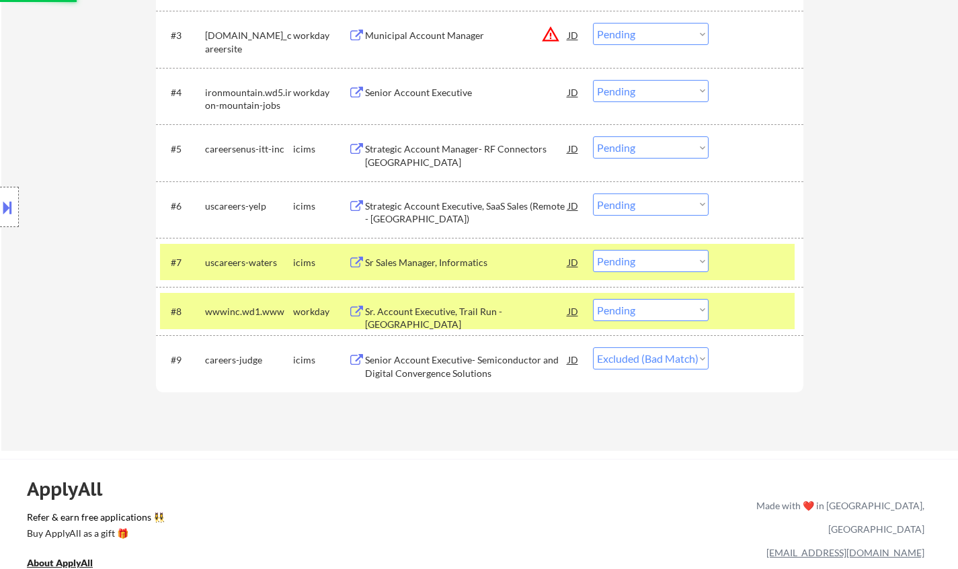
scroll to position [471, 0]
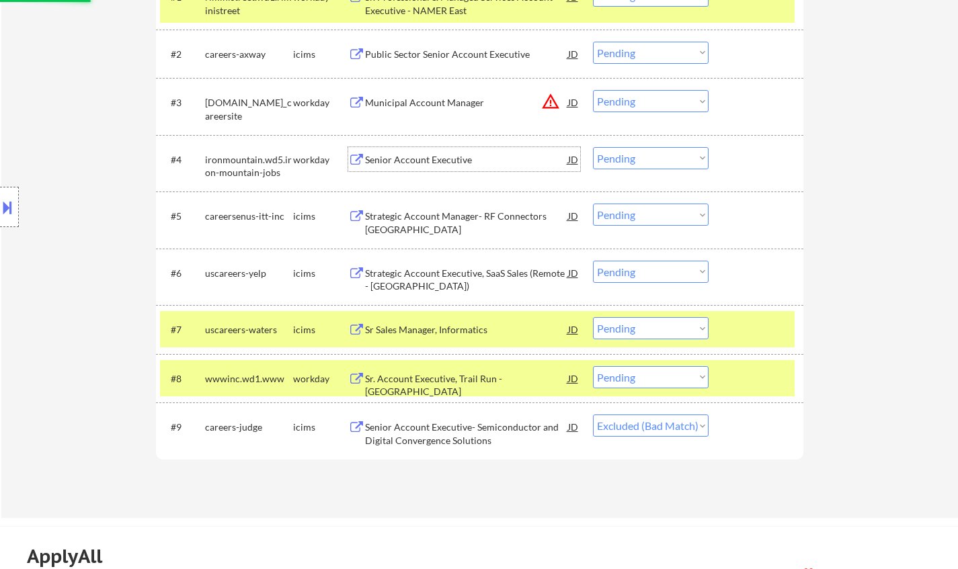
click at [403, 163] on div "Senior Account Executive" at bounding box center [466, 159] width 203 height 13
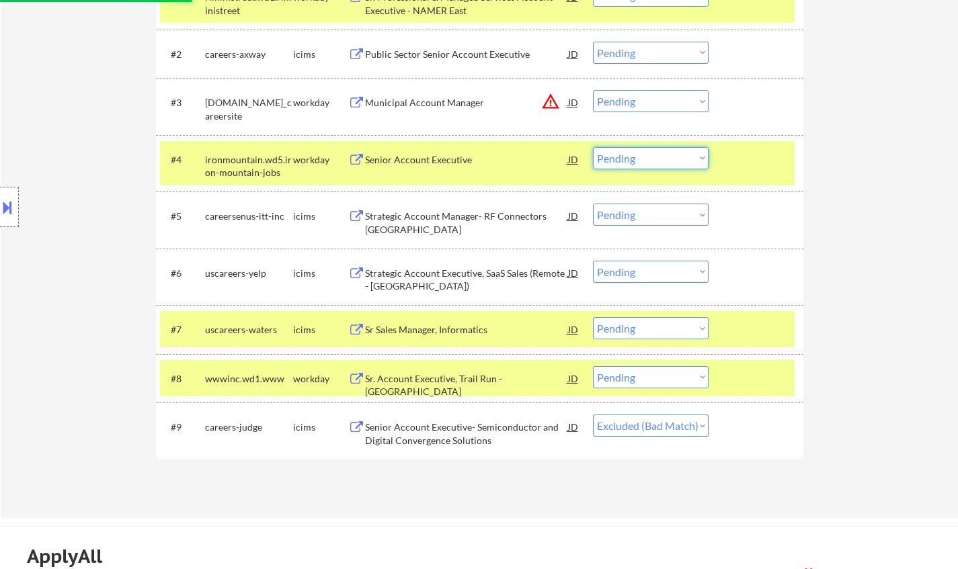
drag, startPoint x: 636, startPoint y: 153, endPoint x: 651, endPoint y: 165, distance: 19.1
click at [636, 153] on select "Choose an option... Pending Applied Excluded (Questions) Excluded (Expired) Exc…" at bounding box center [651, 158] width 116 height 22
click at [593, 147] on select "Choose an option... Pending Applied Excluded (Questions) Excluded (Expired) Exc…" at bounding box center [651, 158] width 116 height 22
click at [430, 331] on div "Sr Sales Manager, Informatics" at bounding box center [466, 329] width 203 height 13
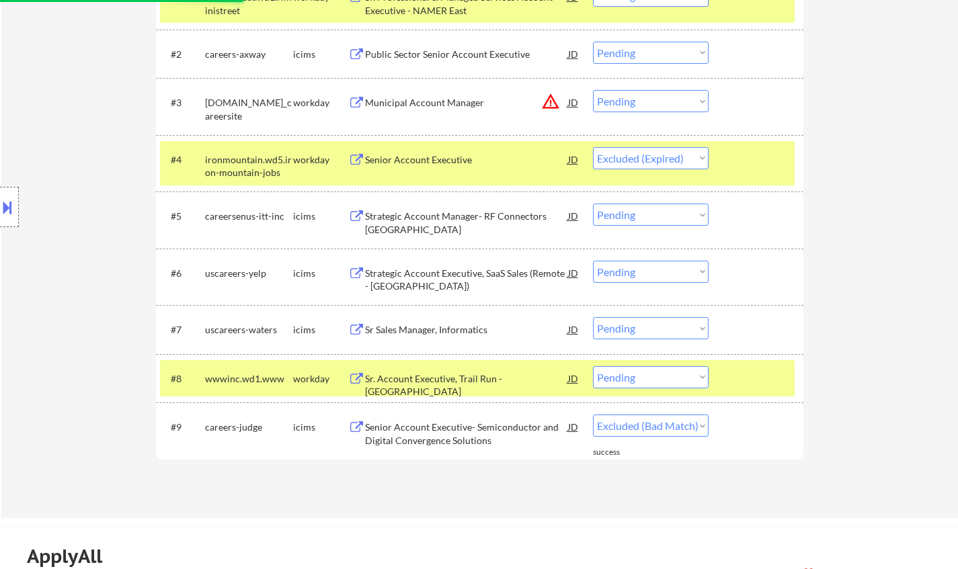
select select ""pending""
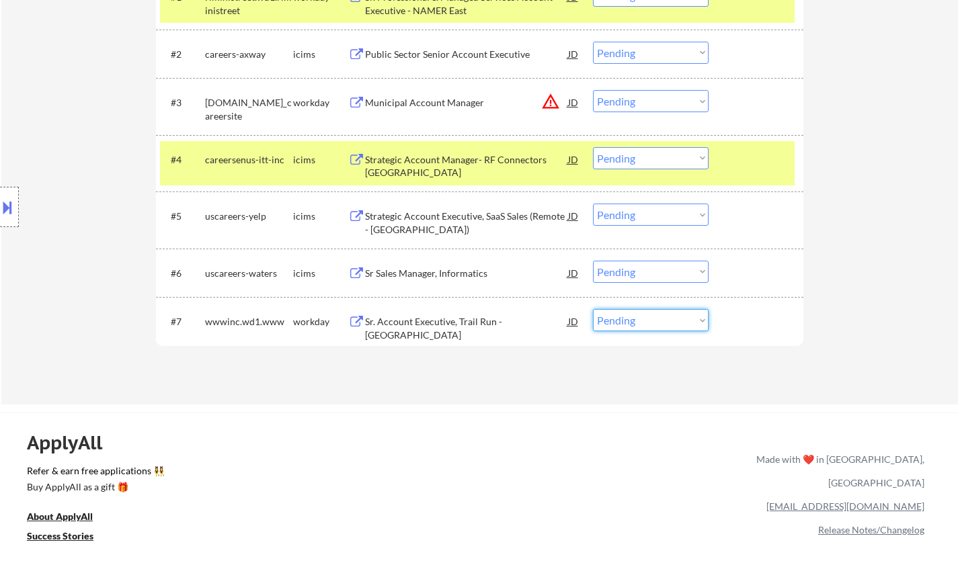
drag, startPoint x: 670, startPoint y: 318, endPoint x: 684, endPoint y: 329, distance: 18.7
click at [671, 317] on select "Choose an option... Pending Applied Excluded (Questions) Excluded (Expired) Exc…" at bounding box center [651, 320] width 116 height 22
click at [668, 273] on select "Choose an option... Pending Applied Excluded (Questions) Excluded (Expired) Exc…" at bounding box center [651, 272] width 116 height 22
click at [593, 261] on select "Choose an option... Pending Applied Excluded (Questions) Excluded (Expired) Exc…" at bounding box center [651, 272] width 116 height 22
select select ""pending""
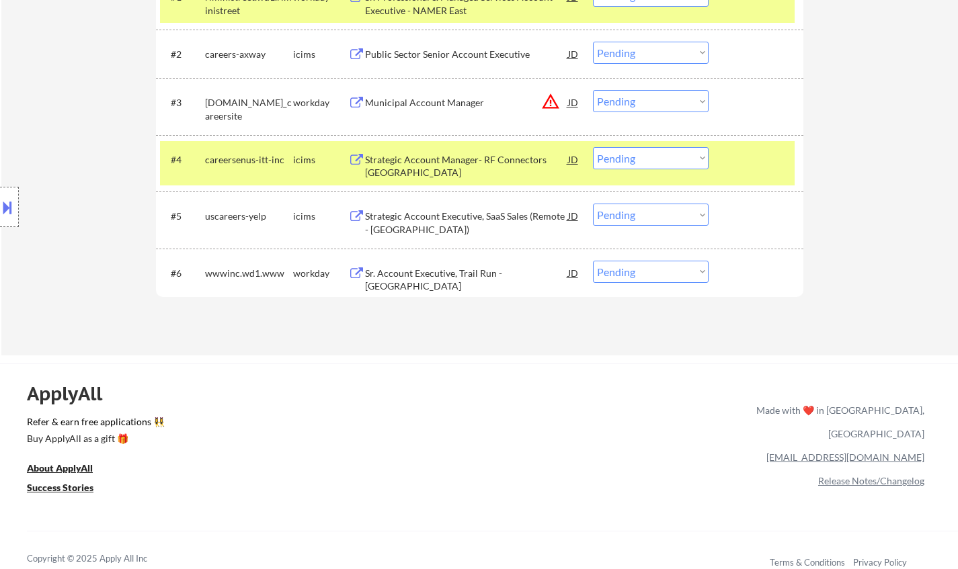
click at [468, 220] on div "Strategic Account Executive, SaaS Sales (Remote - [GEOGRAPHIC_DATA])" at bounding box center [466, 223] width 203 height 26
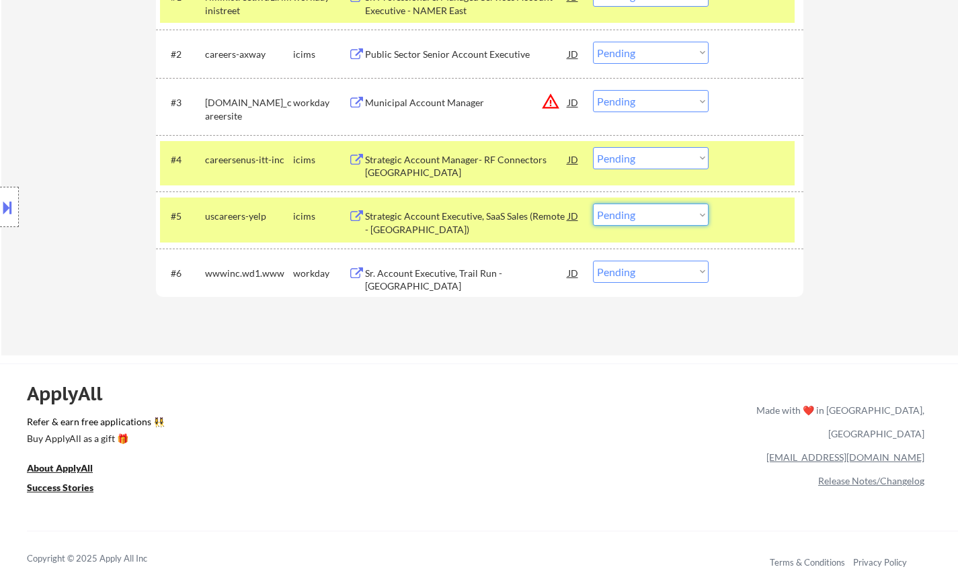
drag, startPoint x: 683, startPoint y: 212, endPoint x: 684, endPoint y: 224, distance: 12.2
click at [683, 212] on select "Choose an option... Pending Applied Excluded (Questions) Excluded (Expired) Exc…" at bounding box center [651, 215] width 116 height 22
click at [593, 204] on select "Choose an option... Pending Applied Excluded (Questions) Excluded (Expired) Exc…" at bounding box center [651, 215] width 116 height 22
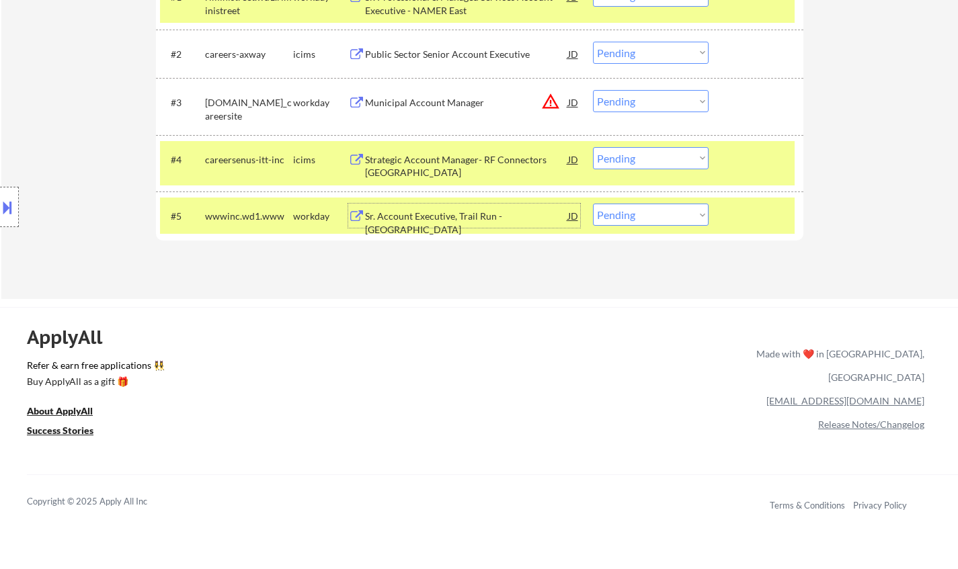
click at [444, 211] on div "Sr. Account Executive, Trail Run - [GEOGRAPHIC_DATA]" at bounding box center [466, 223] width 203 height 26
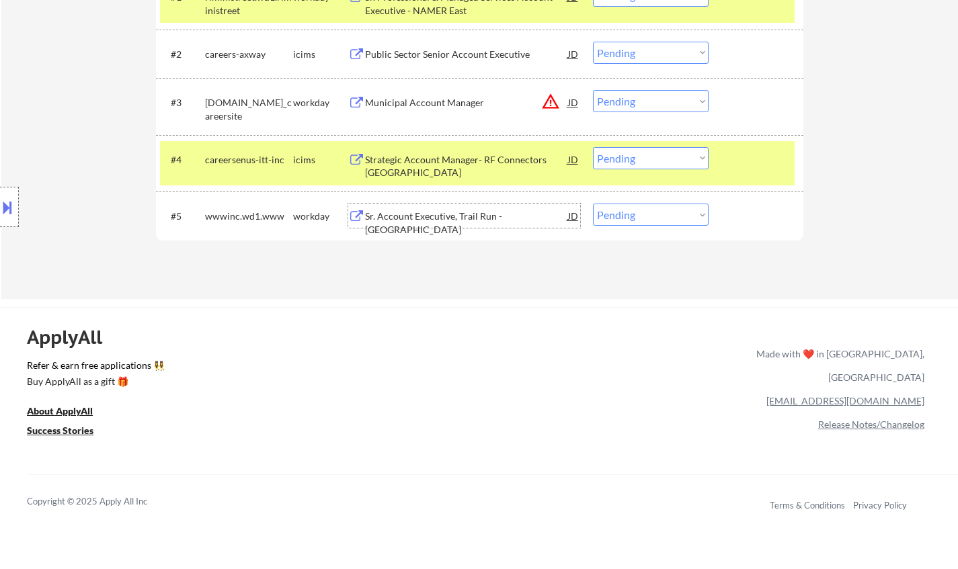
drag, startPoint x: 638, startPoint y: 208, endPoint x: 640, endPoint y: 216, distance: 8.3
click at [638, 208] on select "Choose an option... Pending Applied Excluded (Questions) Excluded (Expired) Exc…" at bounding box center [651, 215] width 116 height 22
select select ""excluded__bad_match_""
click at [593, 204] on select "Choose an option... Pending Applied Excluded (Questions) Excluded (Expired) Exc…" at bounding box center [651, 215] width 116 height 22
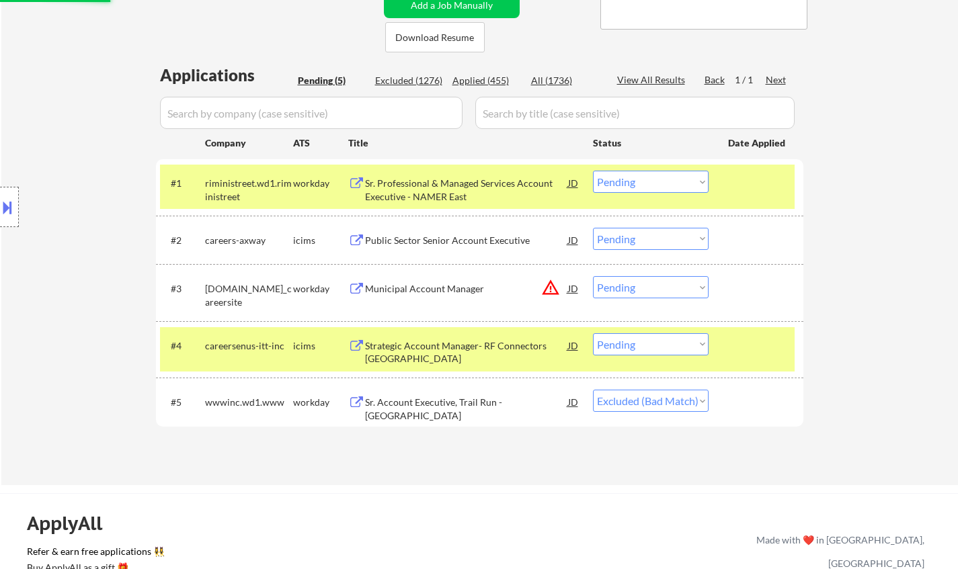
scroll to position [269, 0]
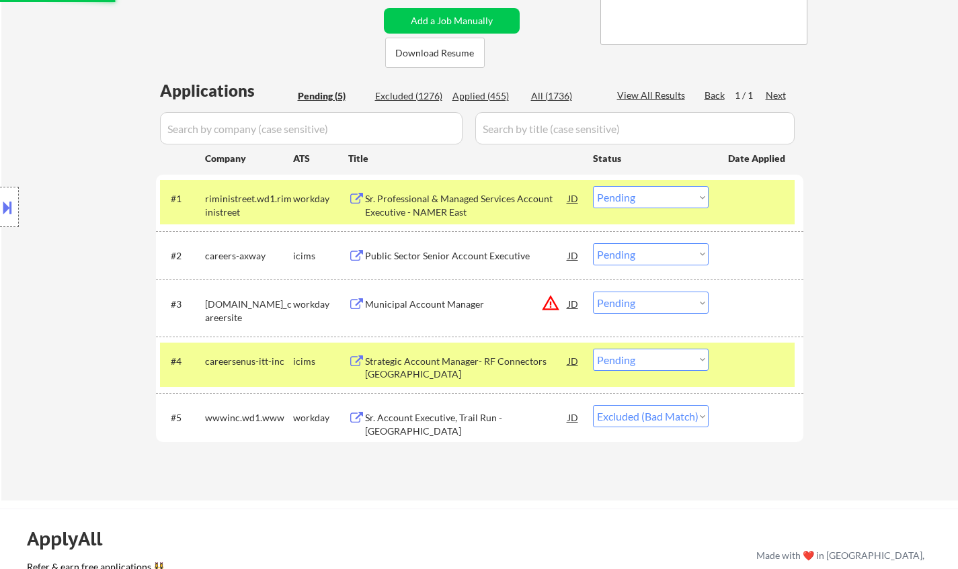
click at [413, 255] on div "Public Sector Senior Account Executive" at bounding box center [466, 255] width 203 height 13
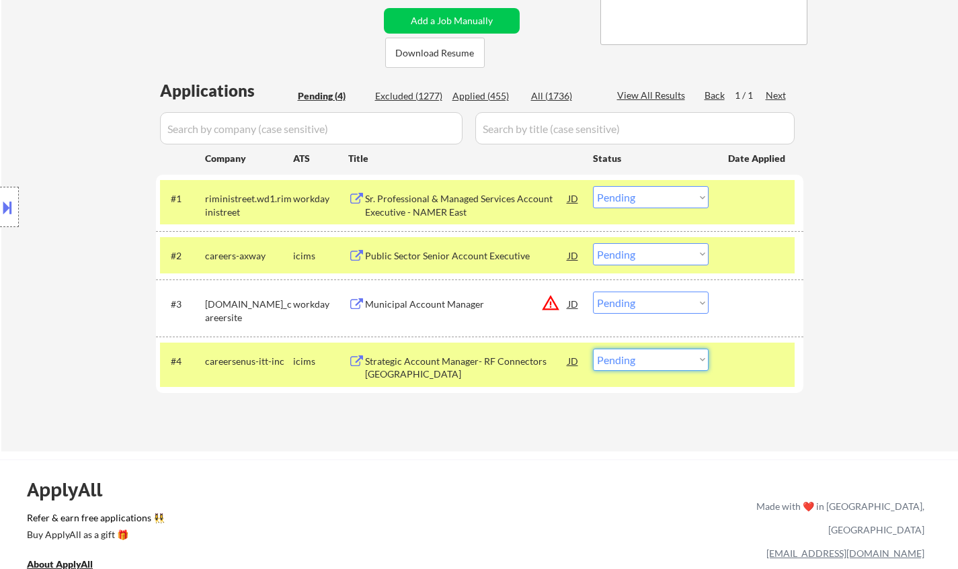
click at [627, 361] on select "Choose an option... Pending Applied Excluded (Questions) Excluded (Expired) Exc…" at bounding box center [651, 360] width 116 height 22
select select ""excluded__expired_""
click at [593, 349] on select "Choose an option... Pending Applied Excluded (Questions) Excluded (Expired) Exc…" at bounding box center [651, 360] width 116 height 22
